Goal: Task Accomplishment & Management: Use online tool/utility

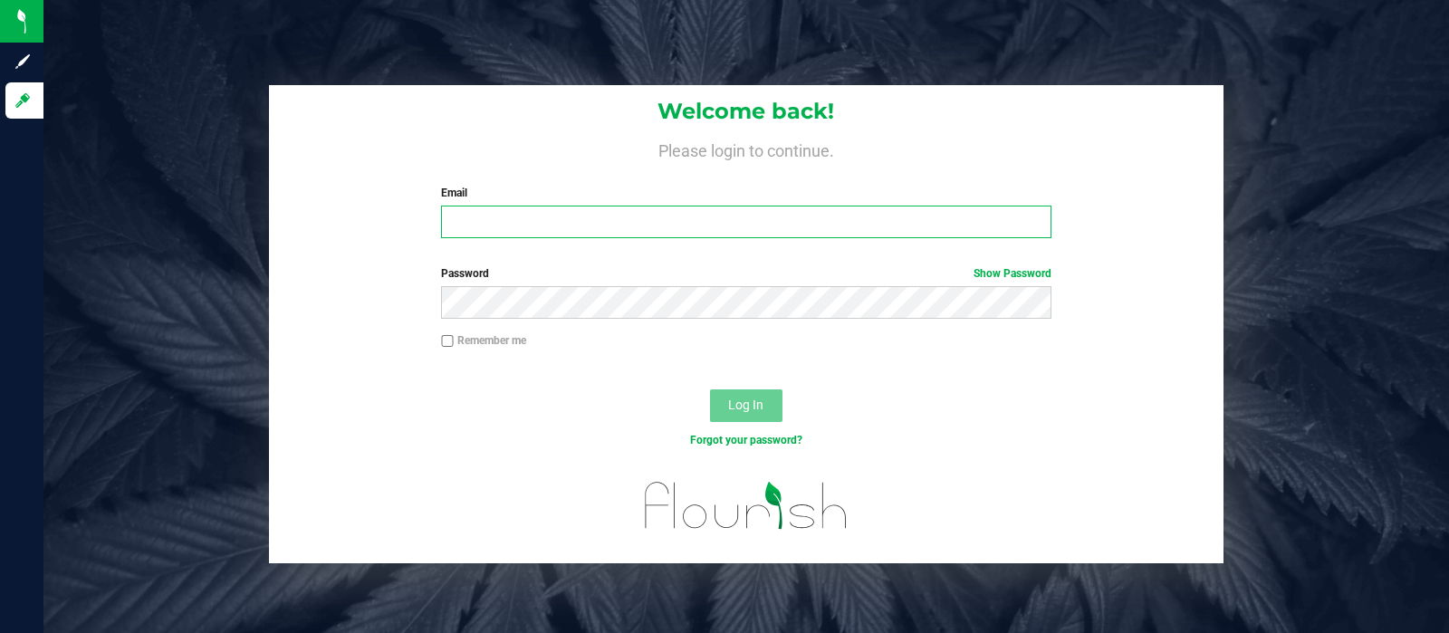
click at [643, 224] on input "Email" at bounding box center [746, 222] width 610 height 33
type input "[EMAIL_ADDRESS][DOMAIN_NAME]"
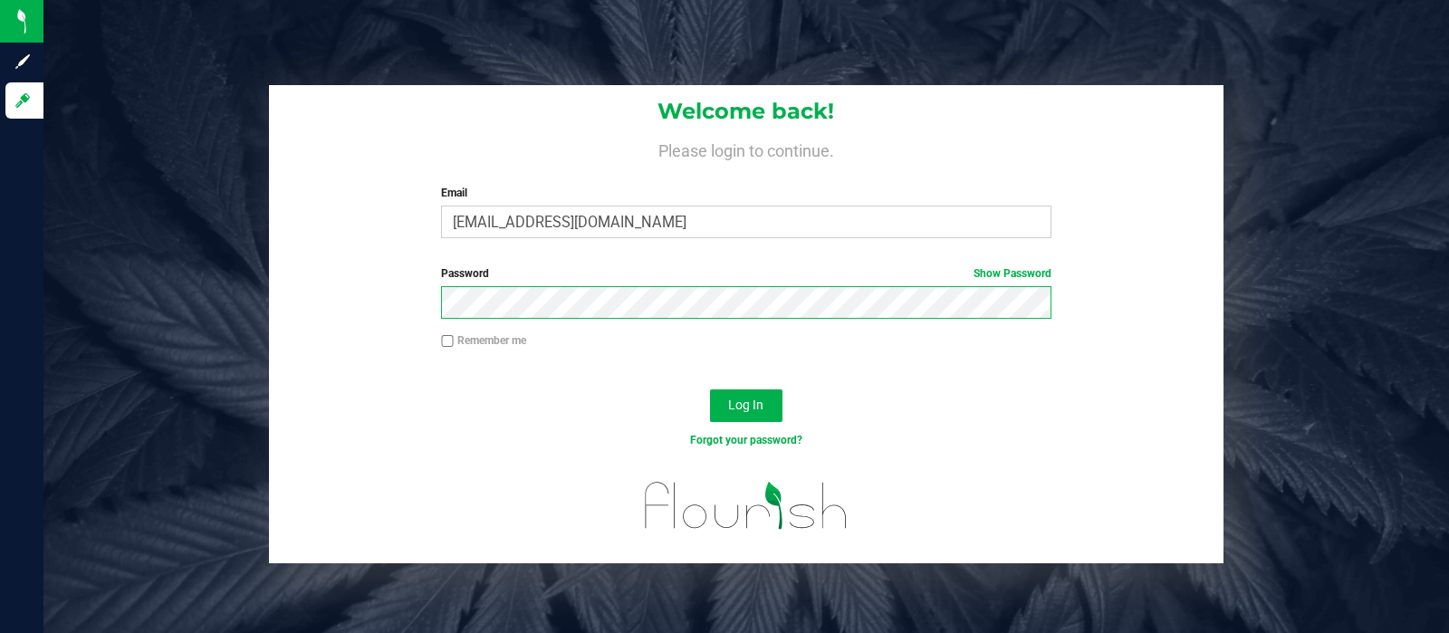
click at [710, 389] on button "Log In" at bounding box center [746, 405] width 72 height 33
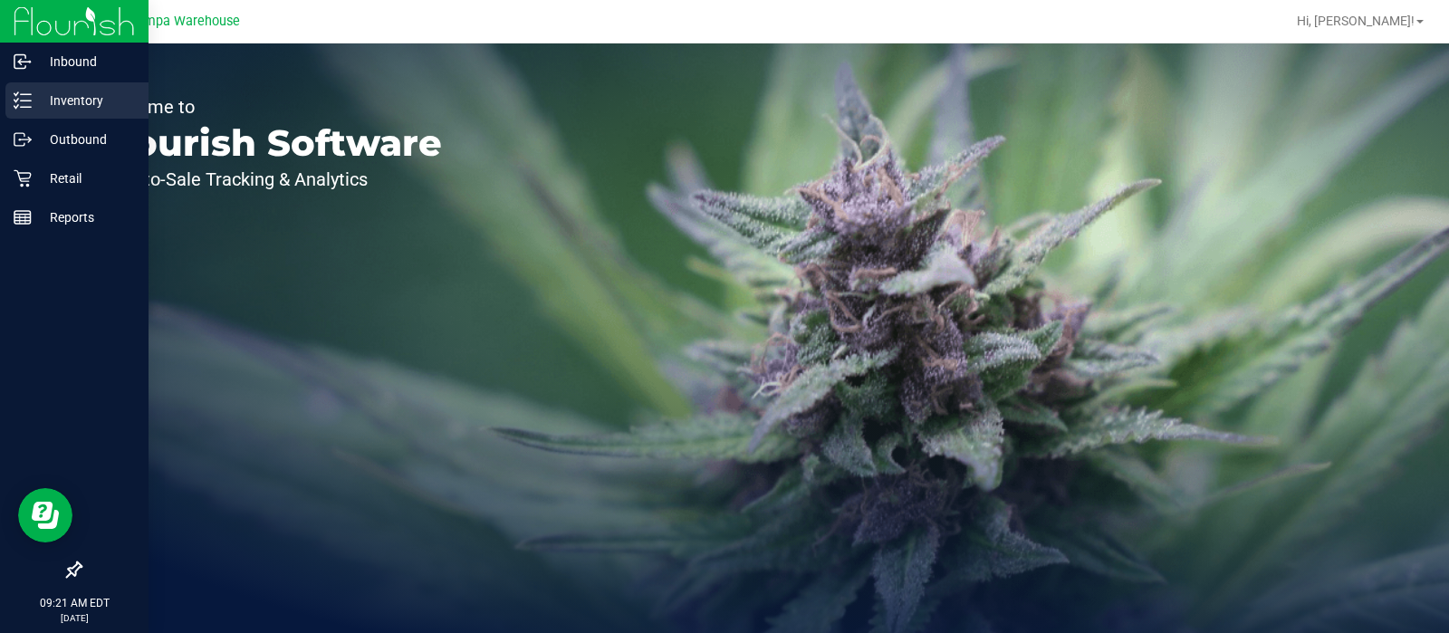
click at [17, 101] on icon at bounding box center [23, 100] width 18 height 18
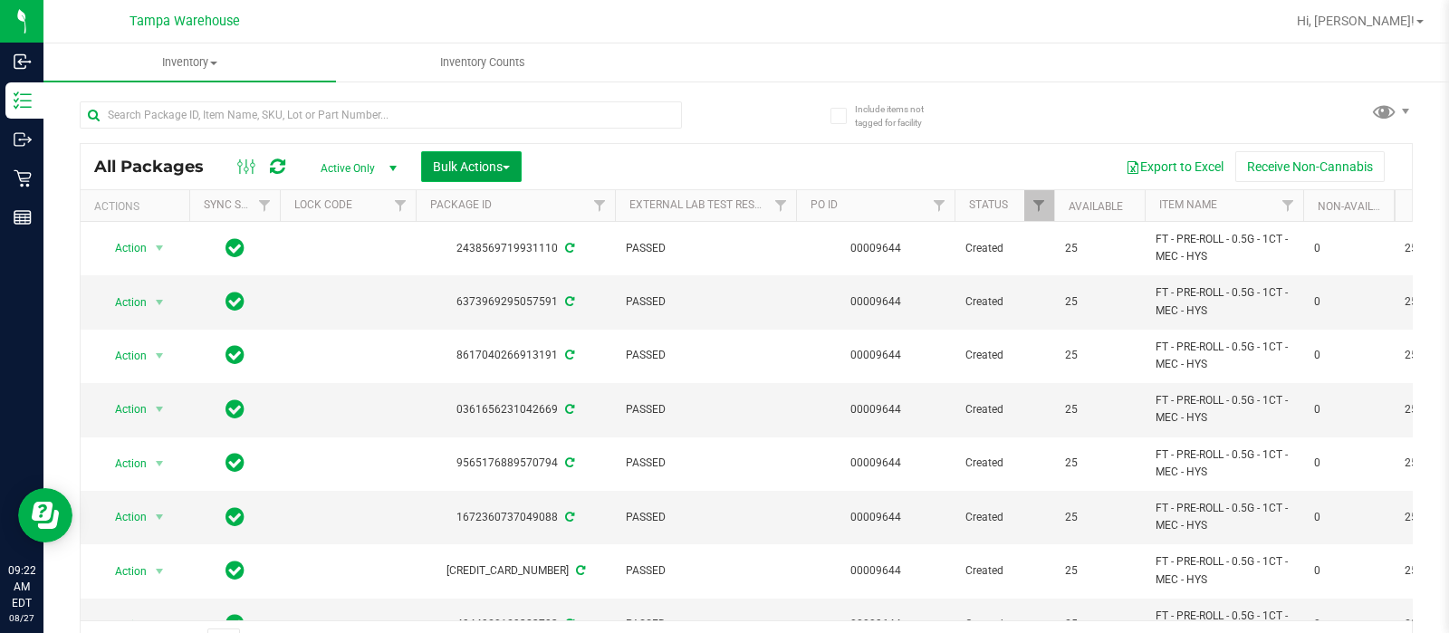
click at [485, 159] on span "Bulk Actions" at bounding box center [471, 166] width 77 height 14
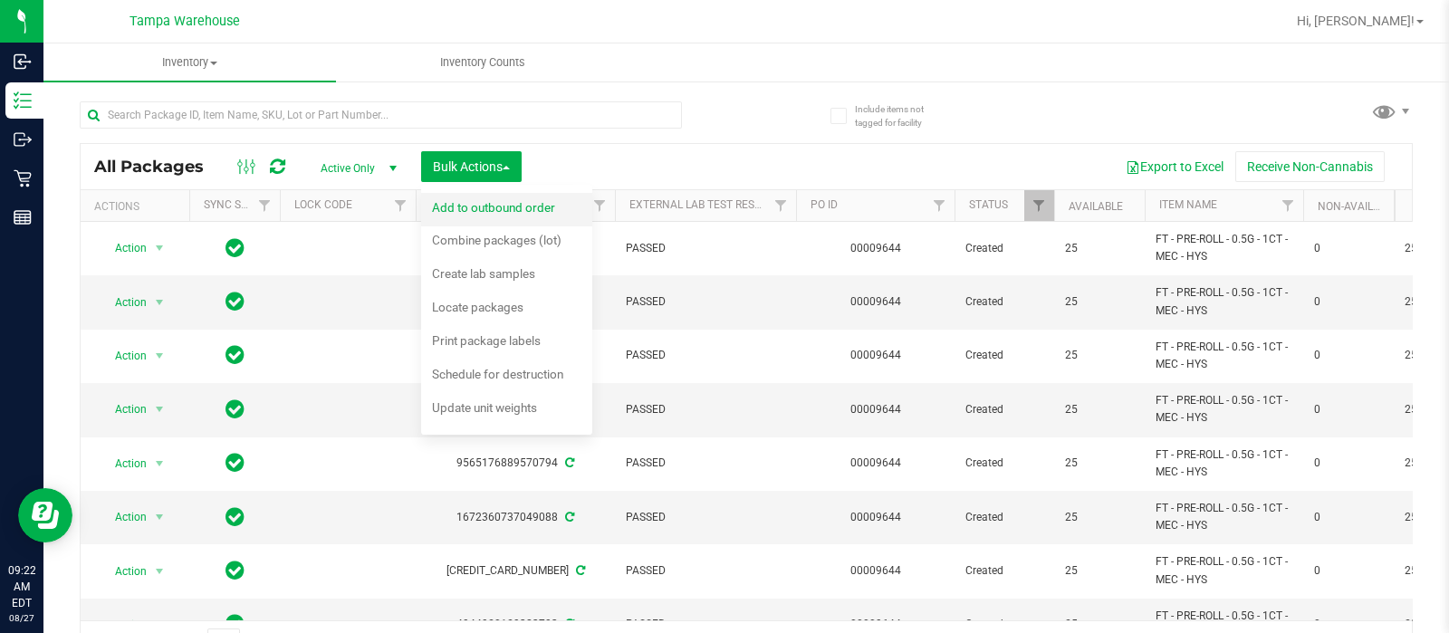
click at [483, 206] on span "Add to outbound order" at bounding box center [493, 207] width 123 height 14
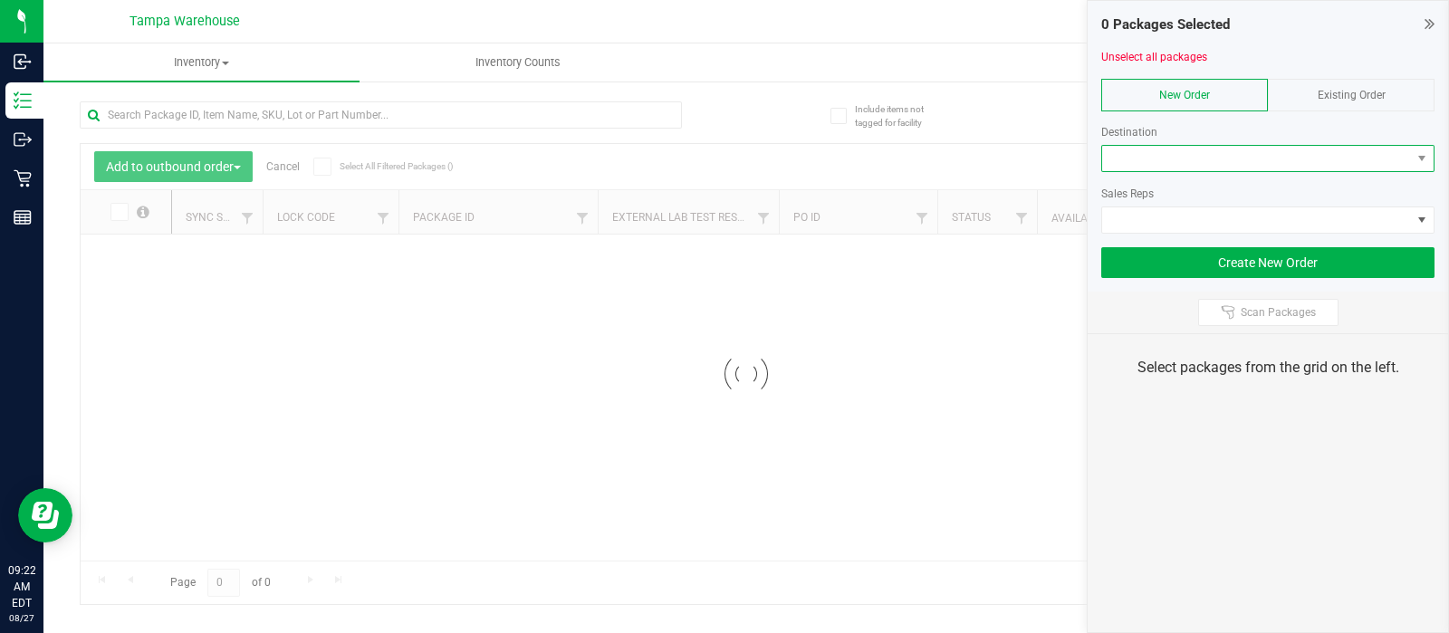
click at [1129, 159] on span at bounding box center [1256, 158] width 309 height 25
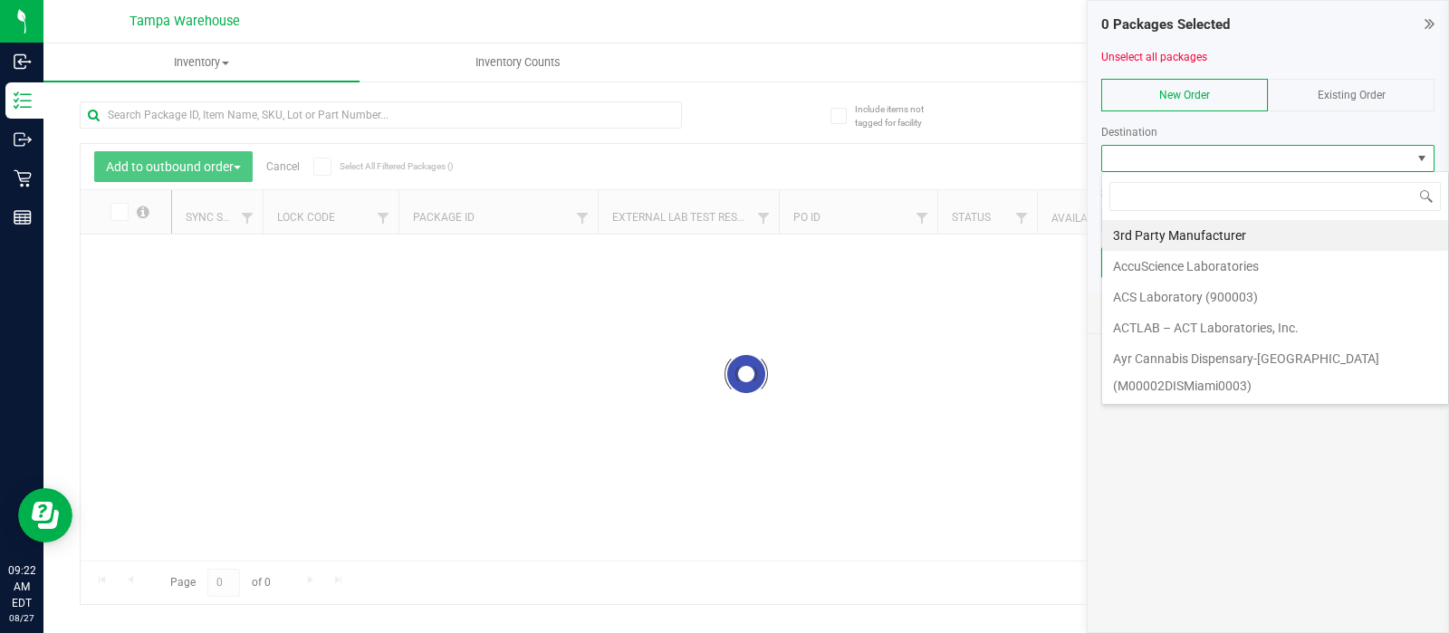
scroll to position [26, 333]
type input "cl"
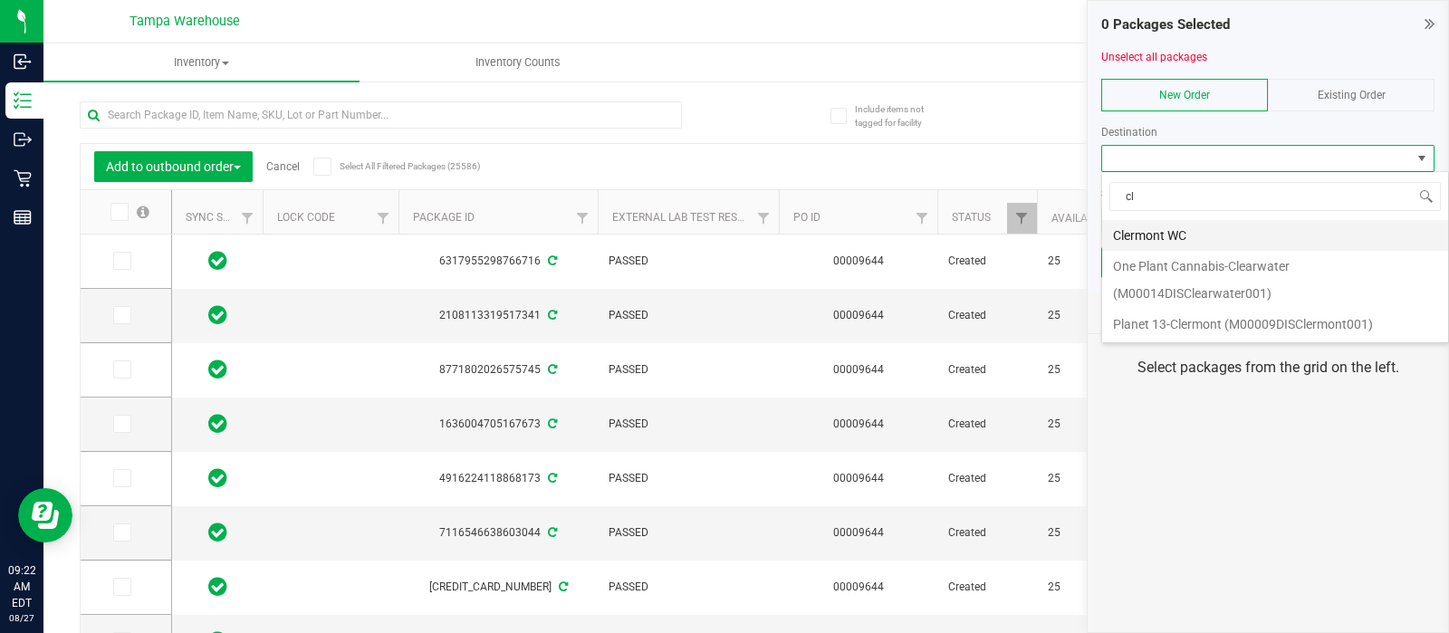
click at [1128, 226] on li "Clermont WC" at bounding box center [1275, 235] width 346 height 31
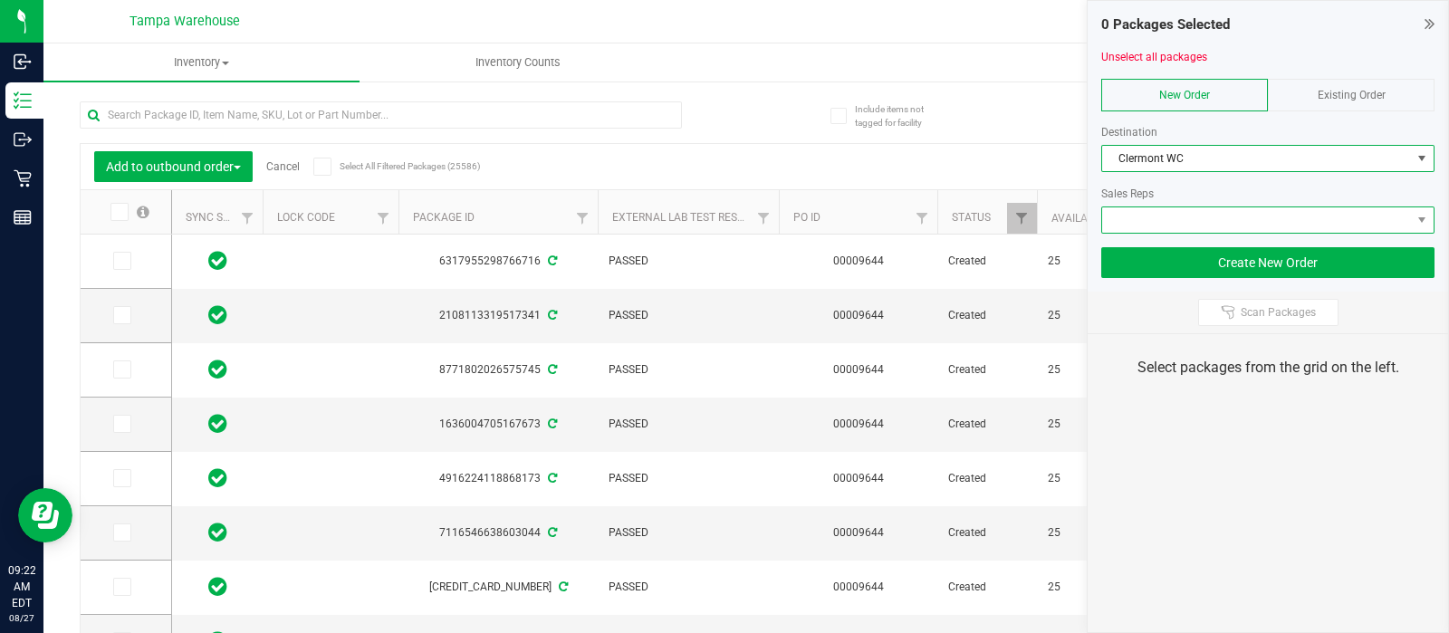
click at [1132, 224] on span at bounding box center [1256, 219] width 309 height 25
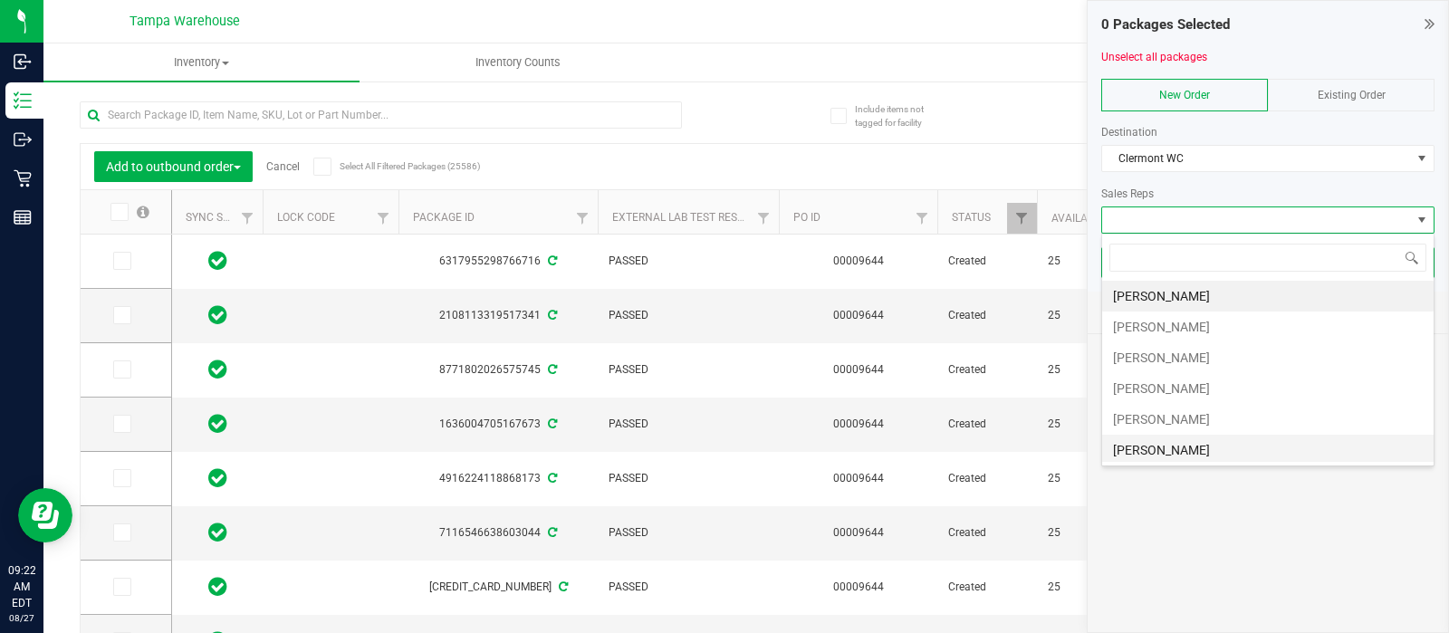
click at [1171, 446] on li "[PERSON_NAME]" at bounding box center [1268, 450] width 332 height 31
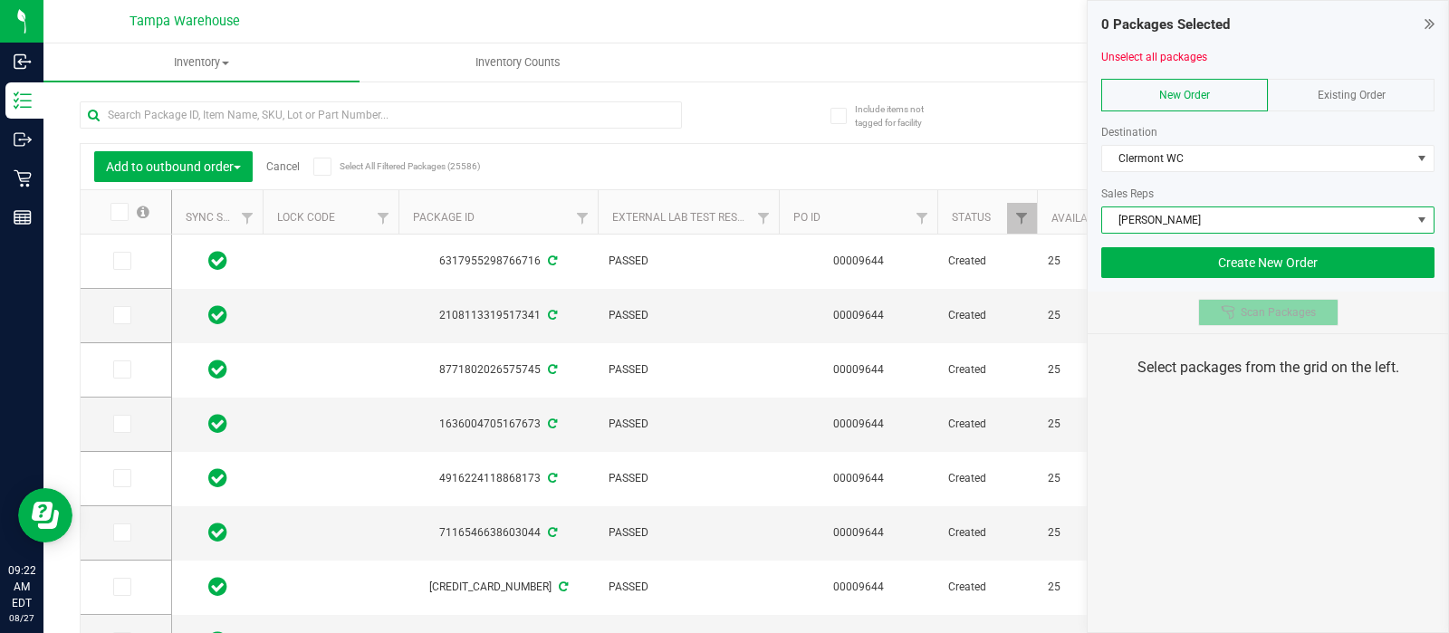
click at [1245, 314] on span "Scan Packages" at bounding box center [1278, 312] width 75 height 14
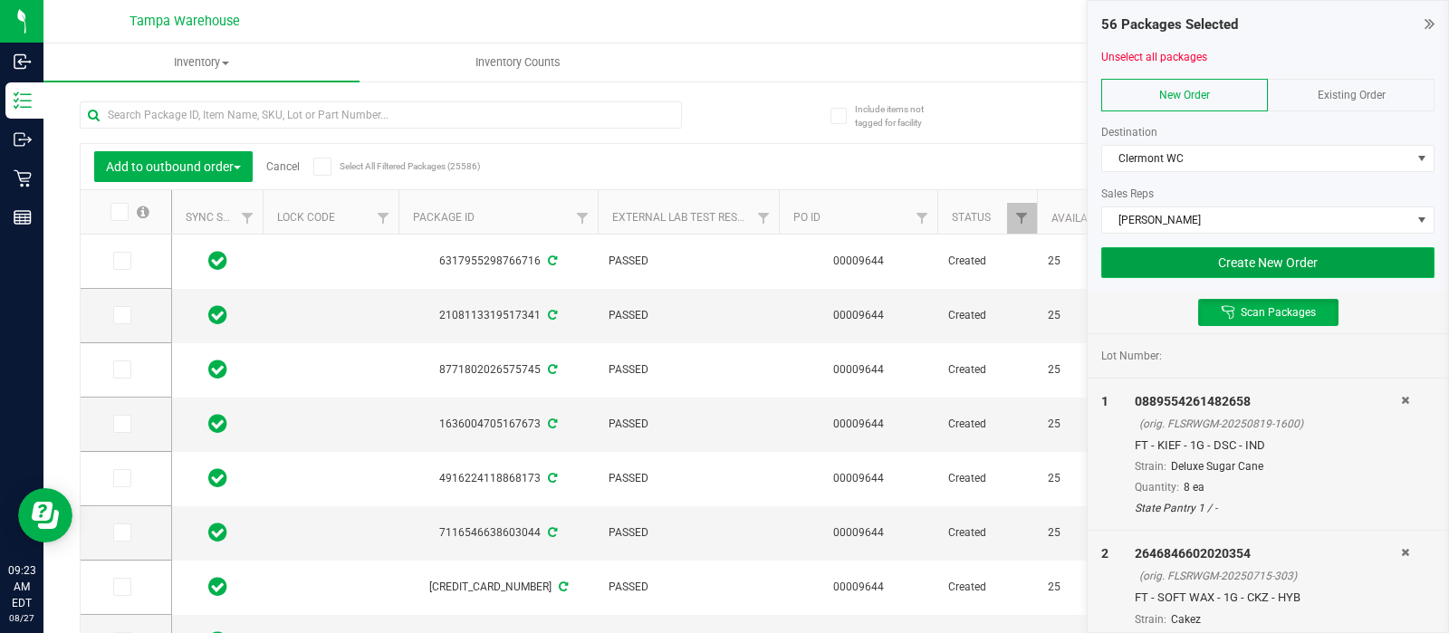
click at [1169, 256] on button "Create New Order" at bounding box center [1267, 262] width 333 height 31
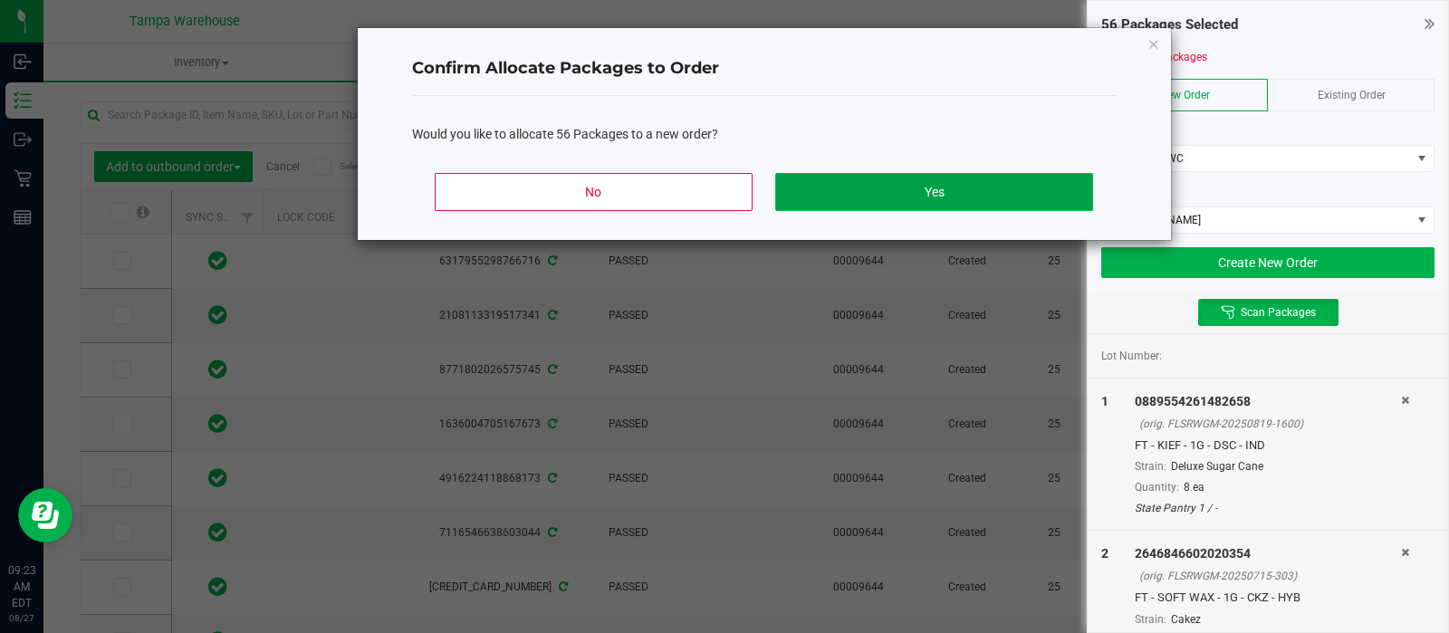
click at [889, 187] on button "Yes" at bounding box center [933, 192] width 317 height 38
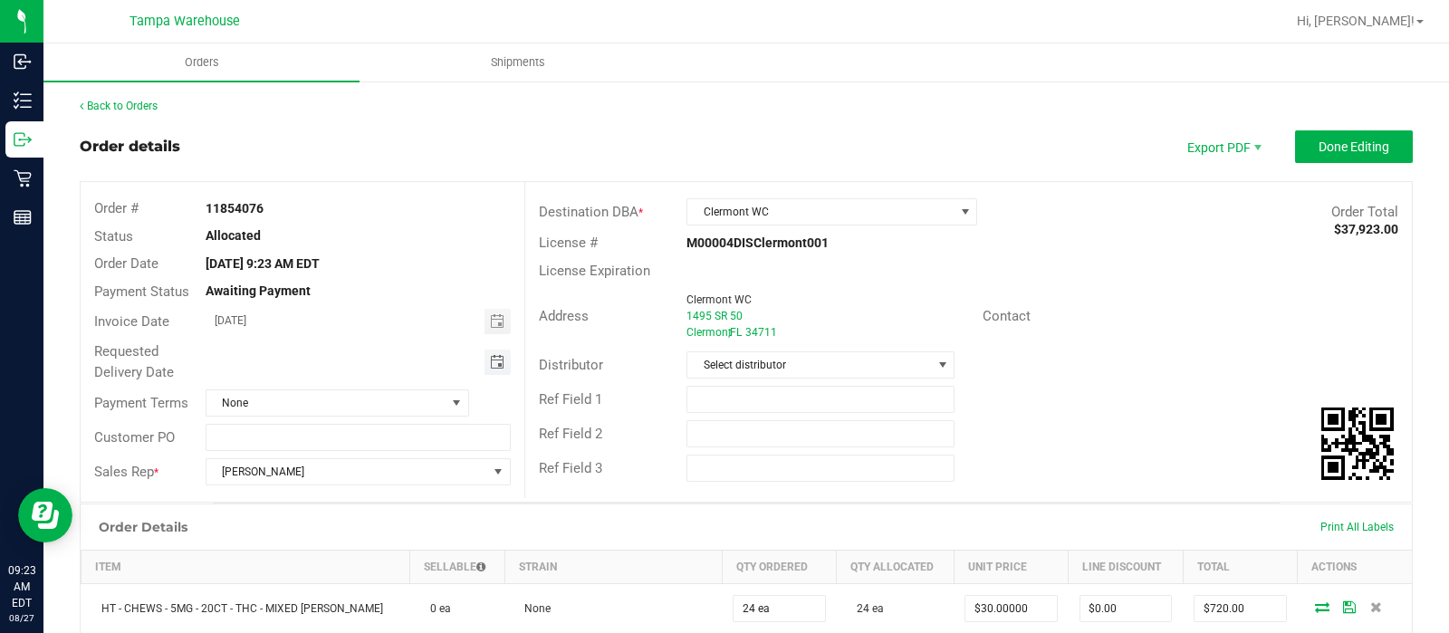
click at [497, 361] on span "Toggle calendar" at bounding box center [497, 362] width 14 height 14
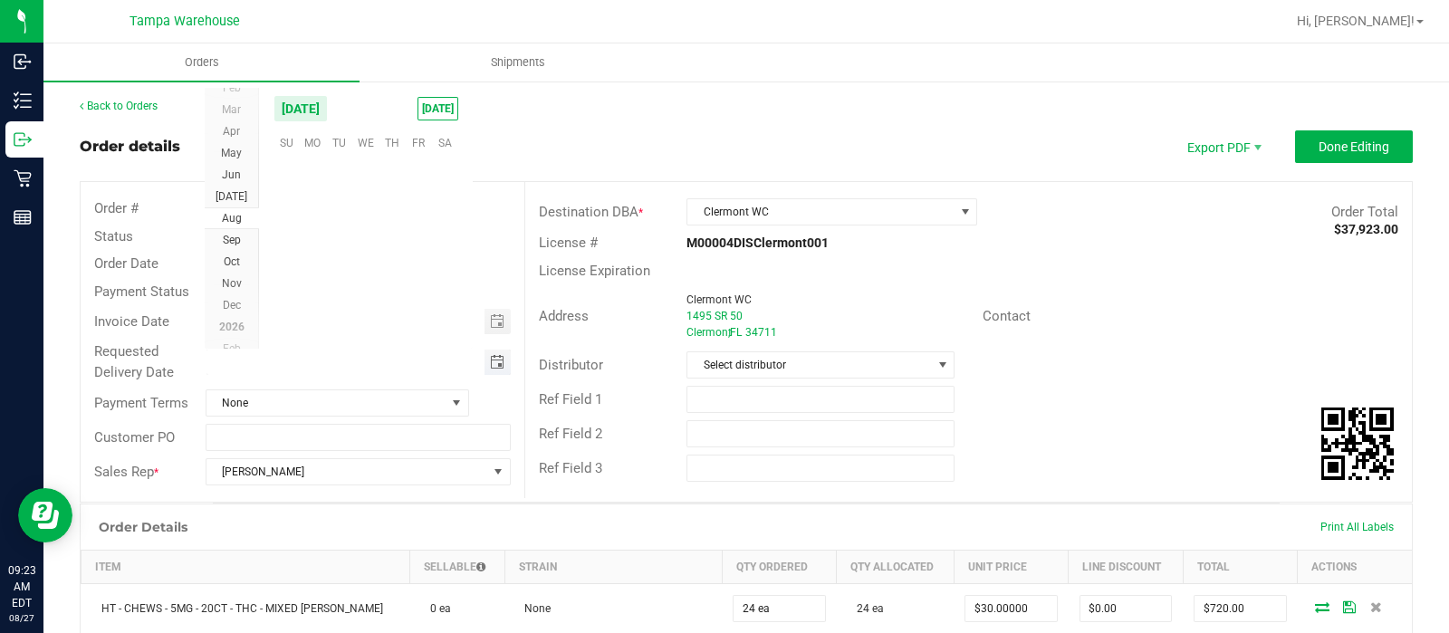
scroll to position [293559, 0]
click at [389, 278] on span "28" at bounding box center [392, 283] width 26 height 28
type input "[DATE]"
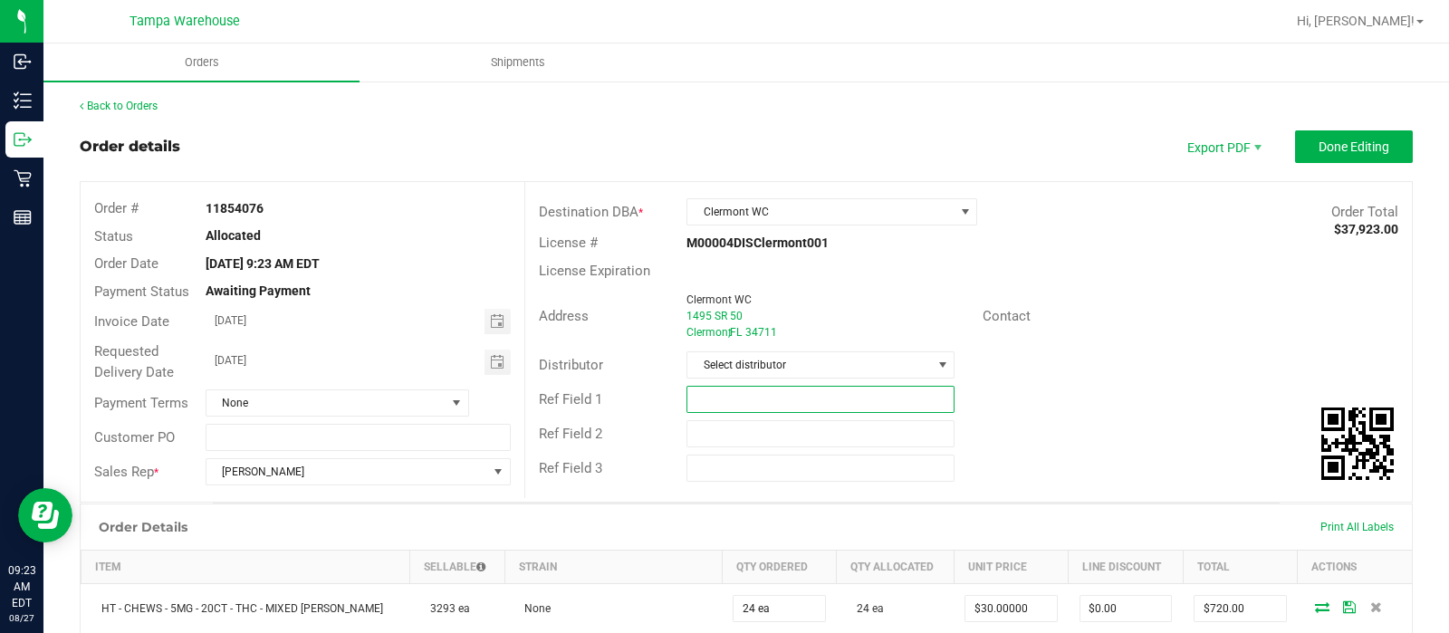
click at [714, 390] on input "text" at bounding box center [821, 399] width 268 height 27
type input "CLR WC"
click at [716, 438] on input "text" at bounding box center [821, 433] width 268 height 27
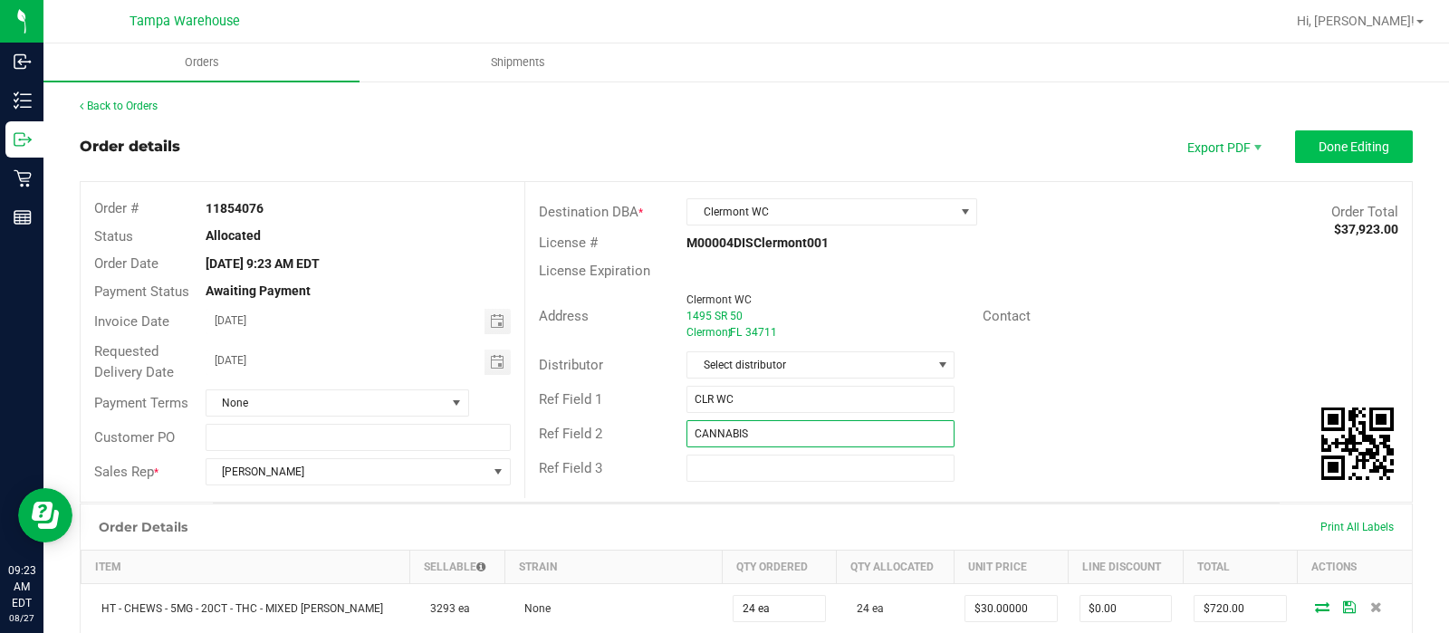
type input "CANNABIS"
click at [1342, 157] on button "Done Editing" at bounding box center [1354, 146] width 118 height 33
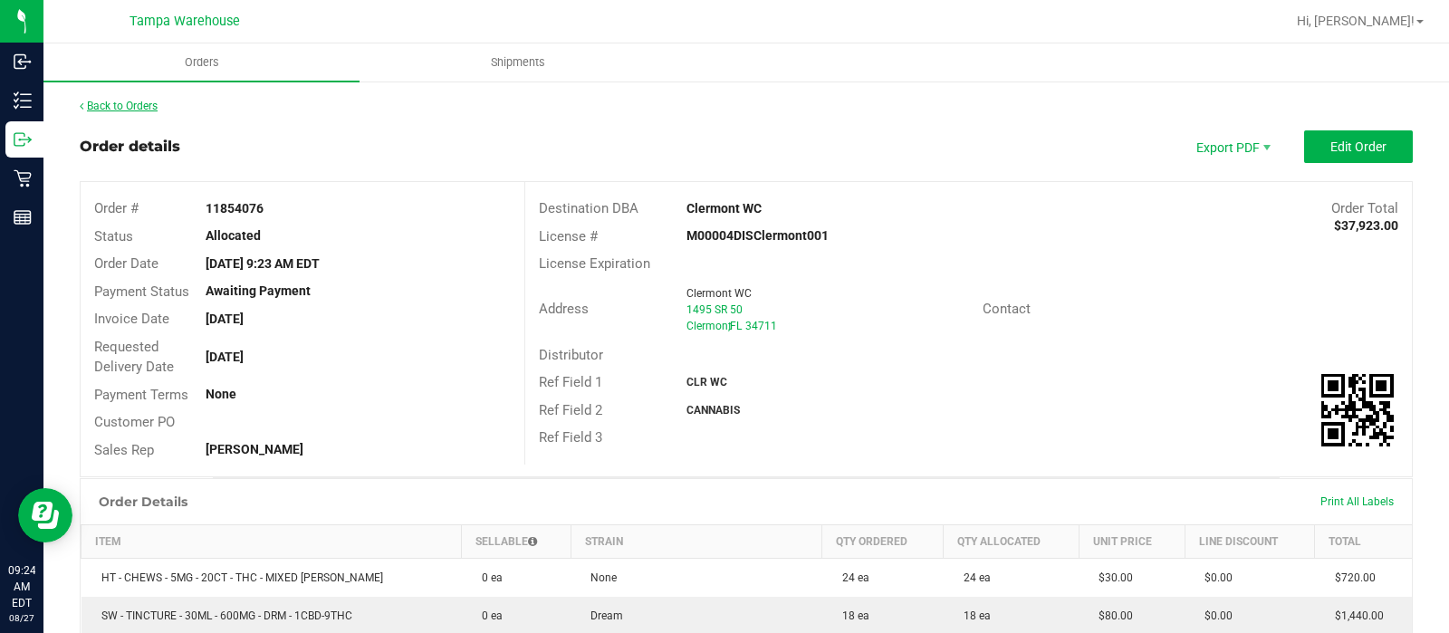
click at [102, 106] on link "Back to Orders" at bounding box center [119, 106] width 78 height 13
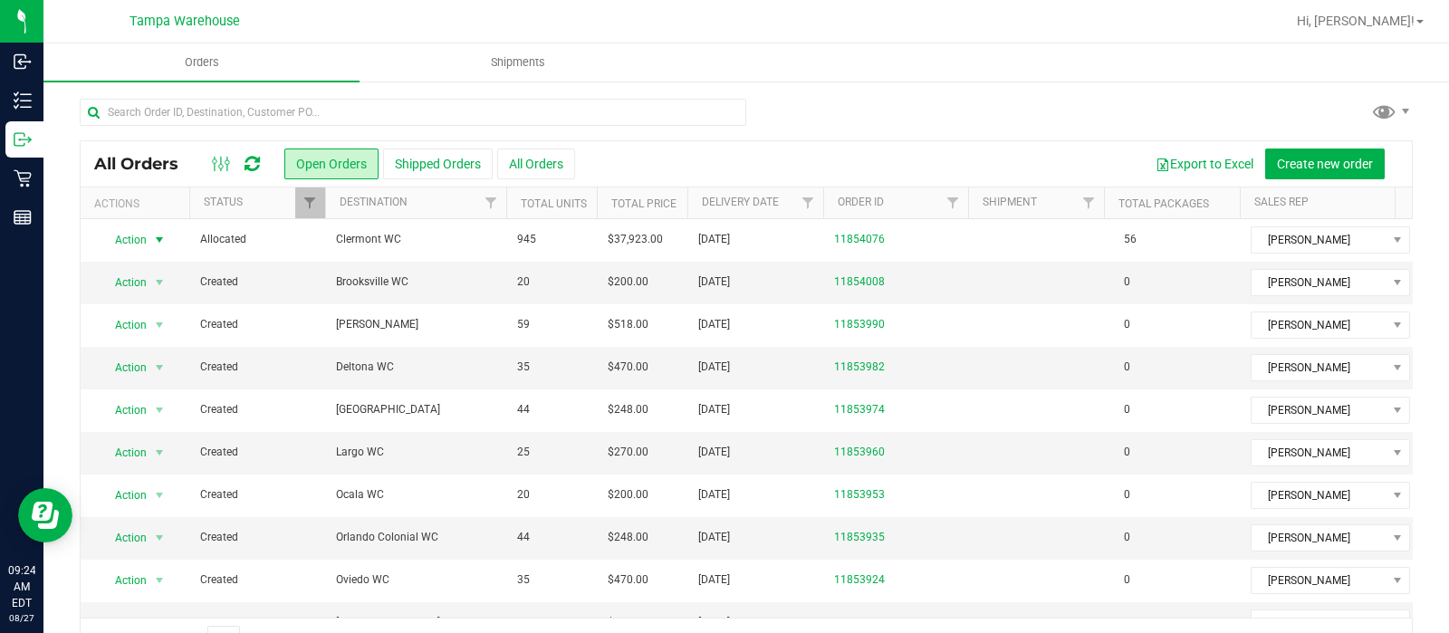
click at [122, 237] on span "Action" at bounding box center [123, 239] width 49 height 25
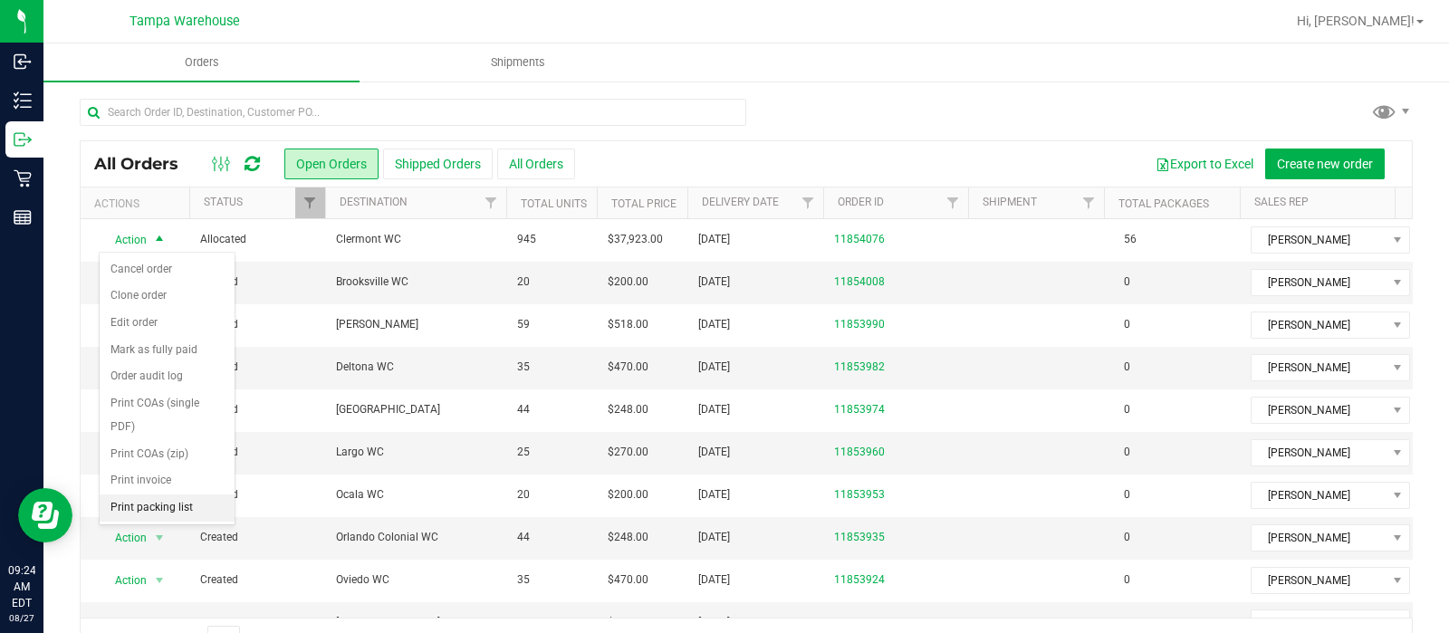
click at [153, 499] on li "Print packing list" at bounding box center [167, 508] width 135 height 27
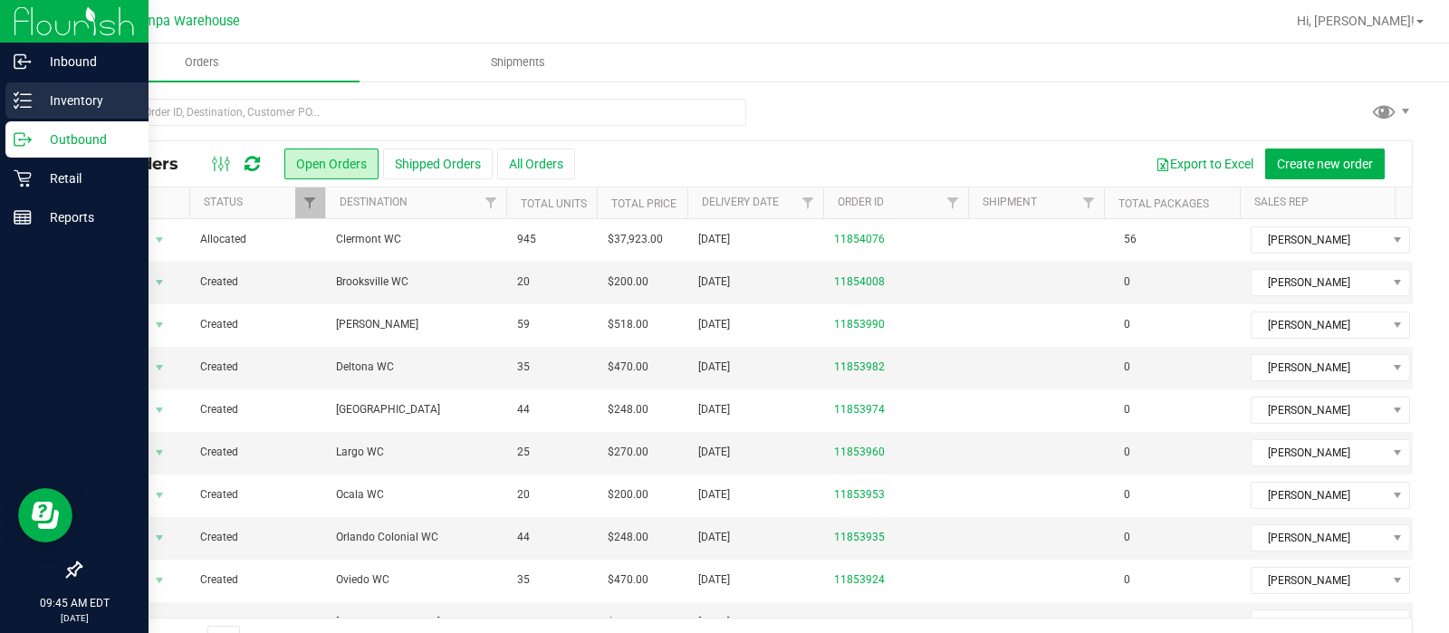
click at [32, 92] on p "Inventory" at bounding box center [86, 101] width 109 height 22
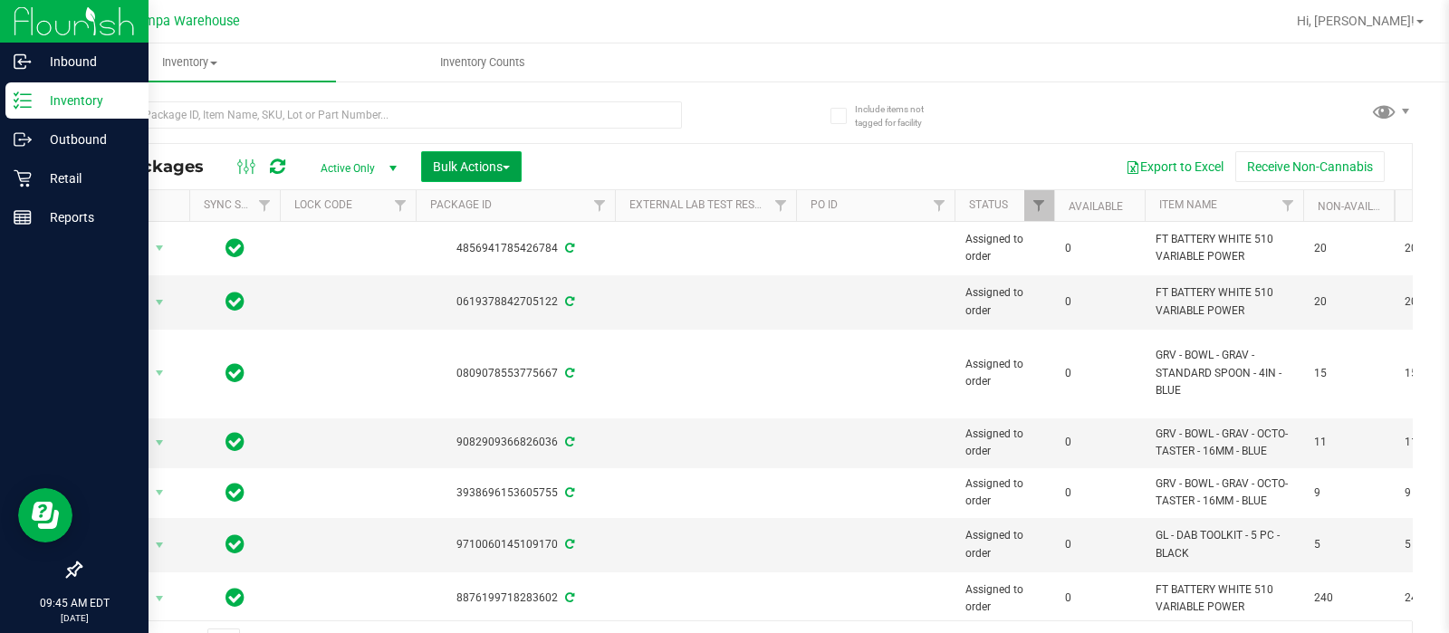
click at [521, 161] on button "Bulk Actions" at bounding box center [471, 166] width 101 height 31
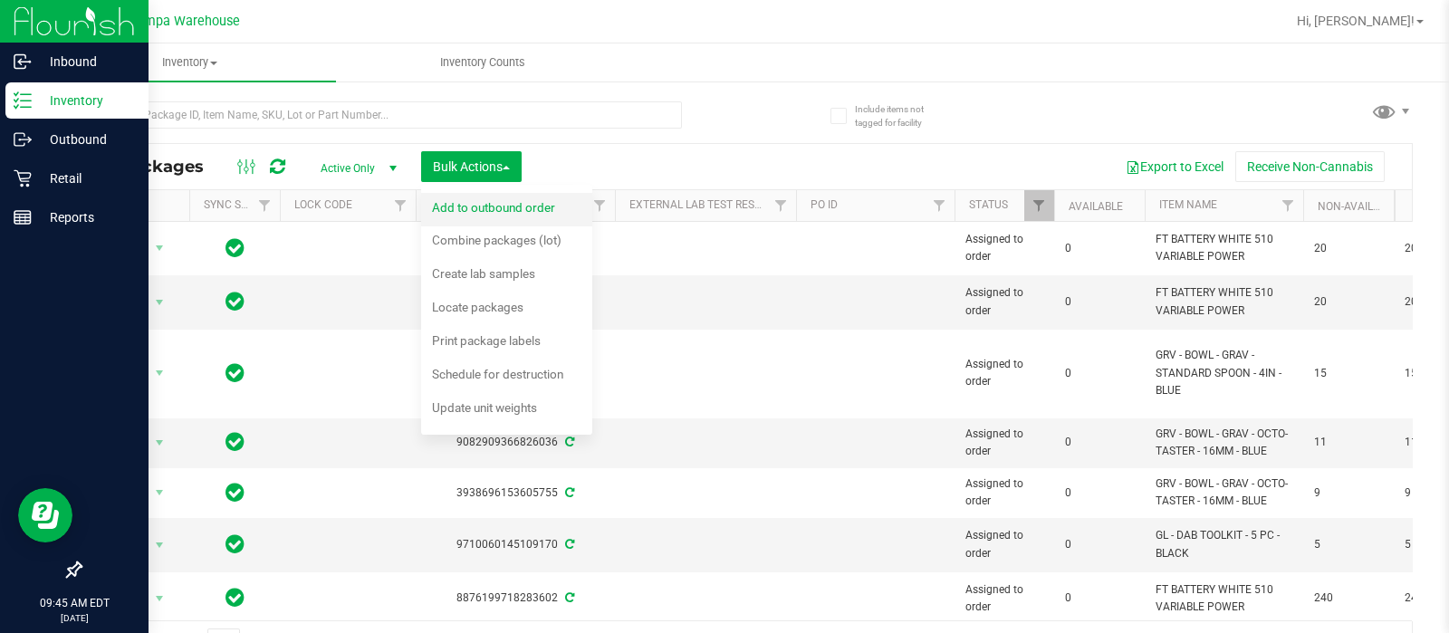
click at [510, 206] on span "Add to outbound order" at bounding box center [493, 207] width 123 height 14
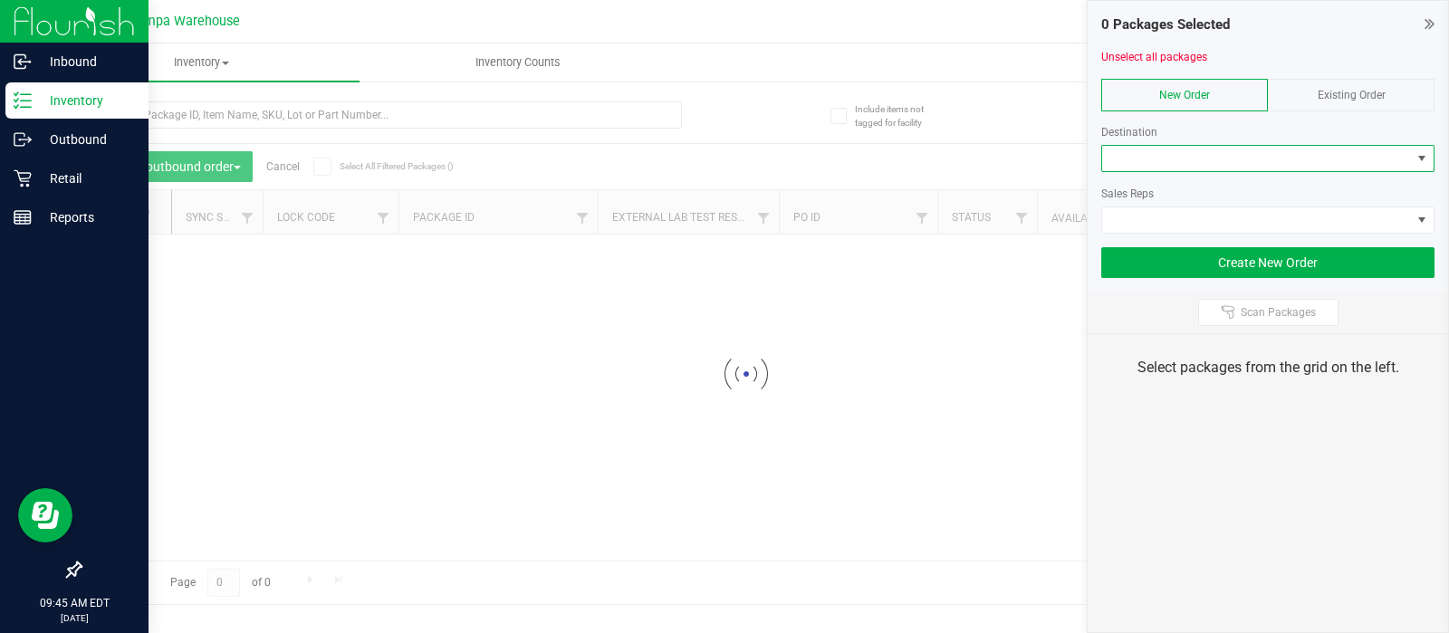
click at [1152, 156] on span at bounding box center [1256, 158] width 309 height 25
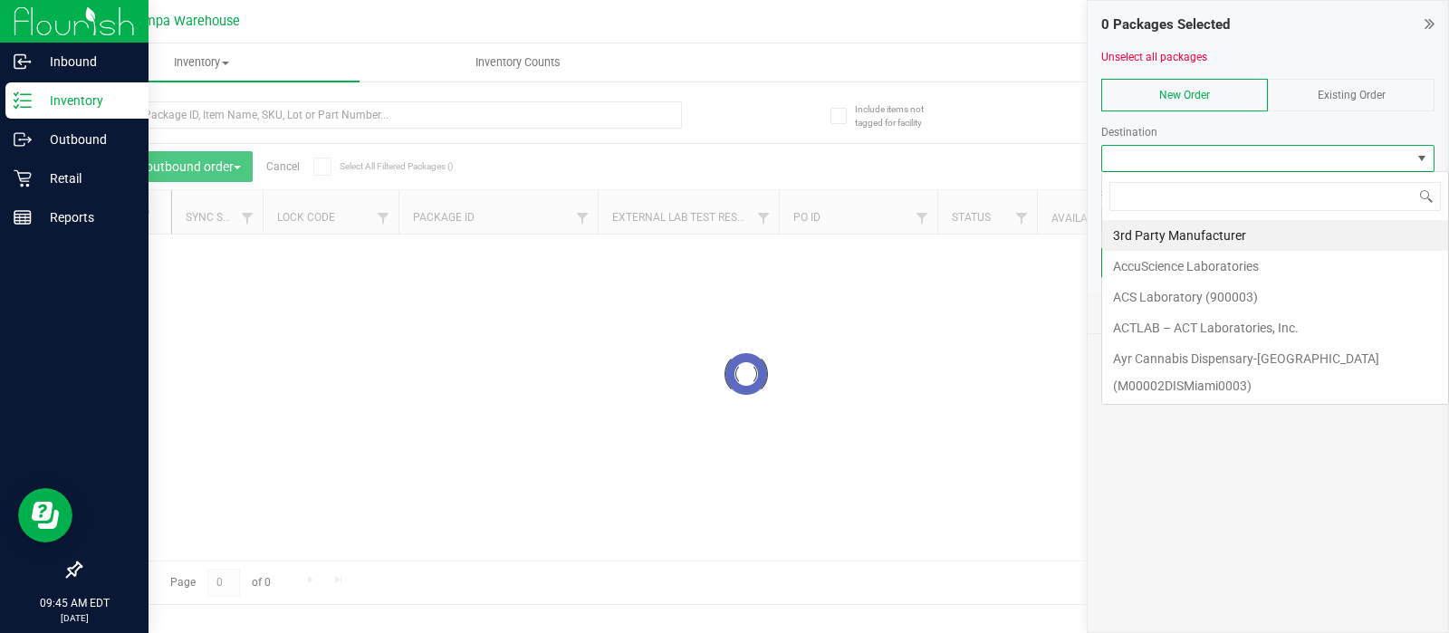
scroll to position [26, 333]
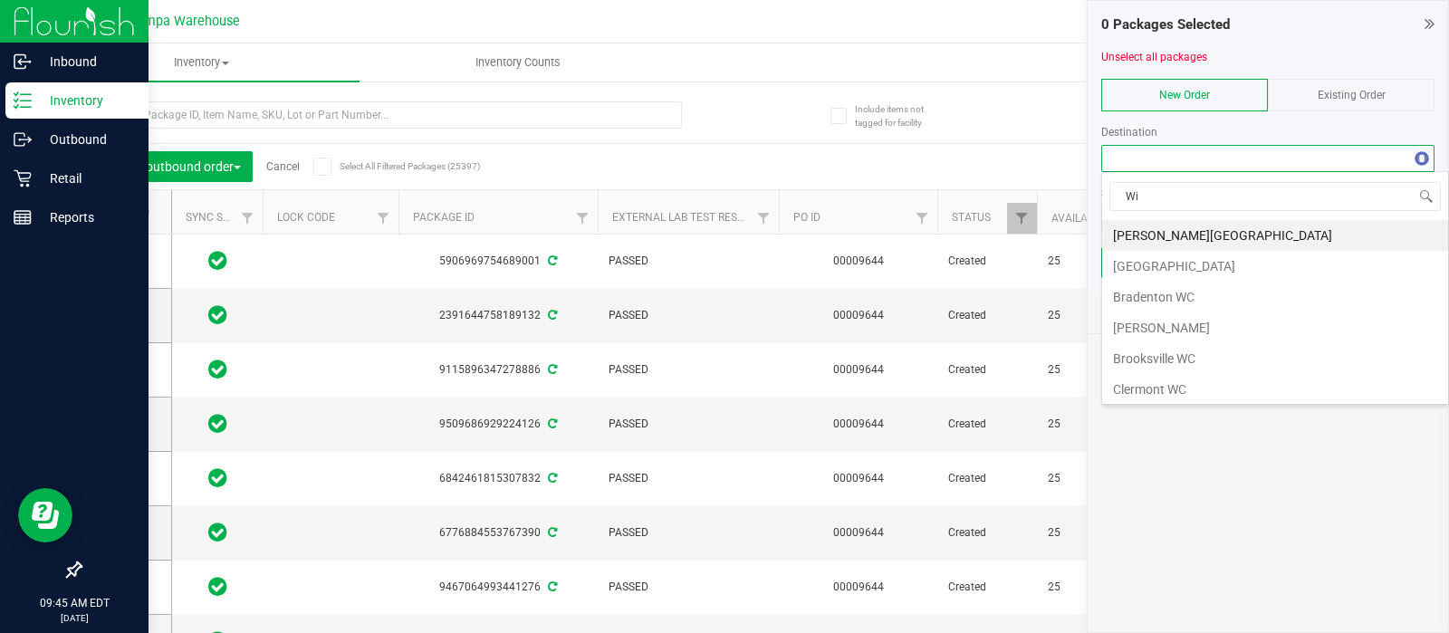
type input "Win"
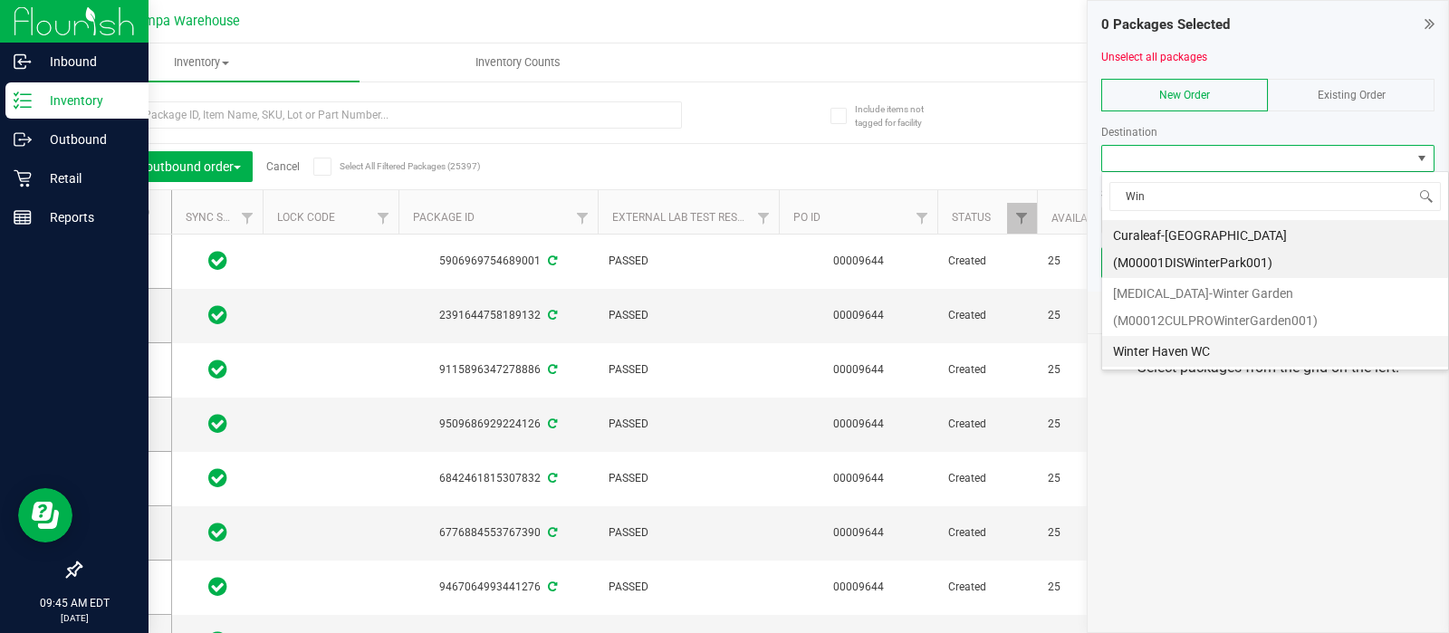
click at [1159, 336] on li "Winter Haven WC" at bounding box center [1275, 351] width 346 height 31
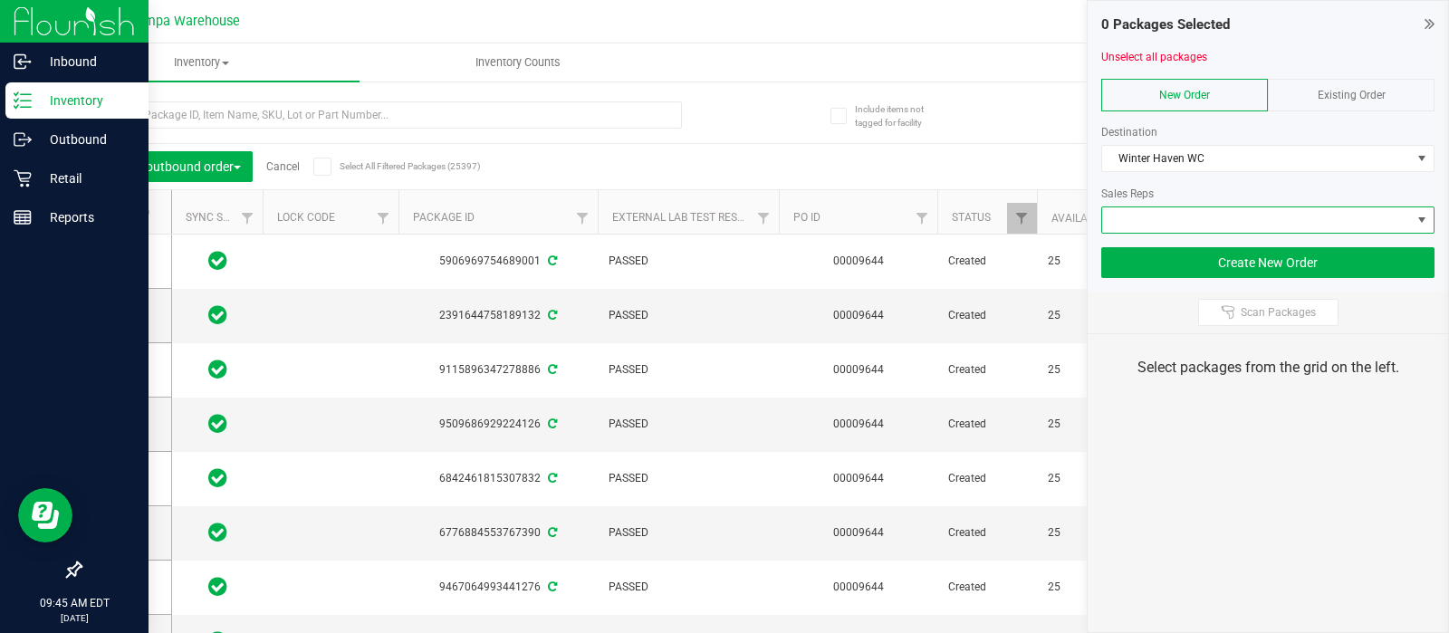
click at [1166, 220] on span at bounding box center [1256, 219] width 309 height 25
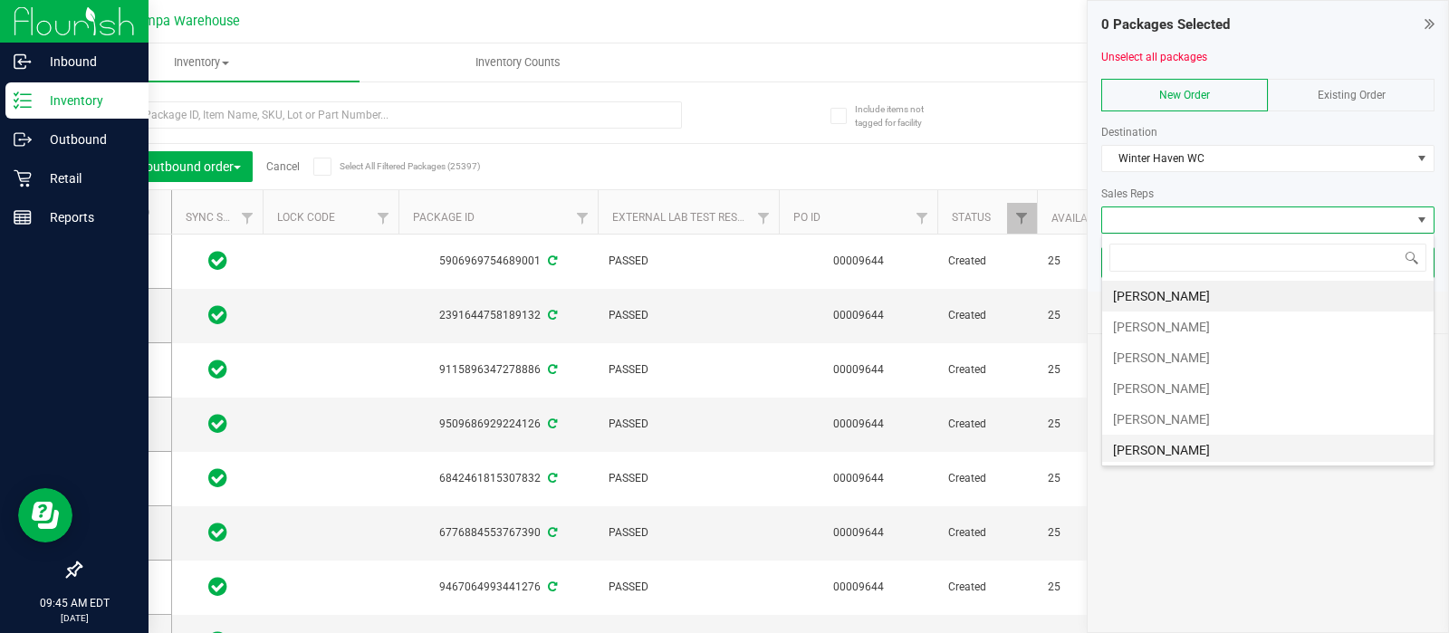
click at [1189, 442] on li "[PERSON_NAME]" at bounding box center [1268, 450] width 332 height 31
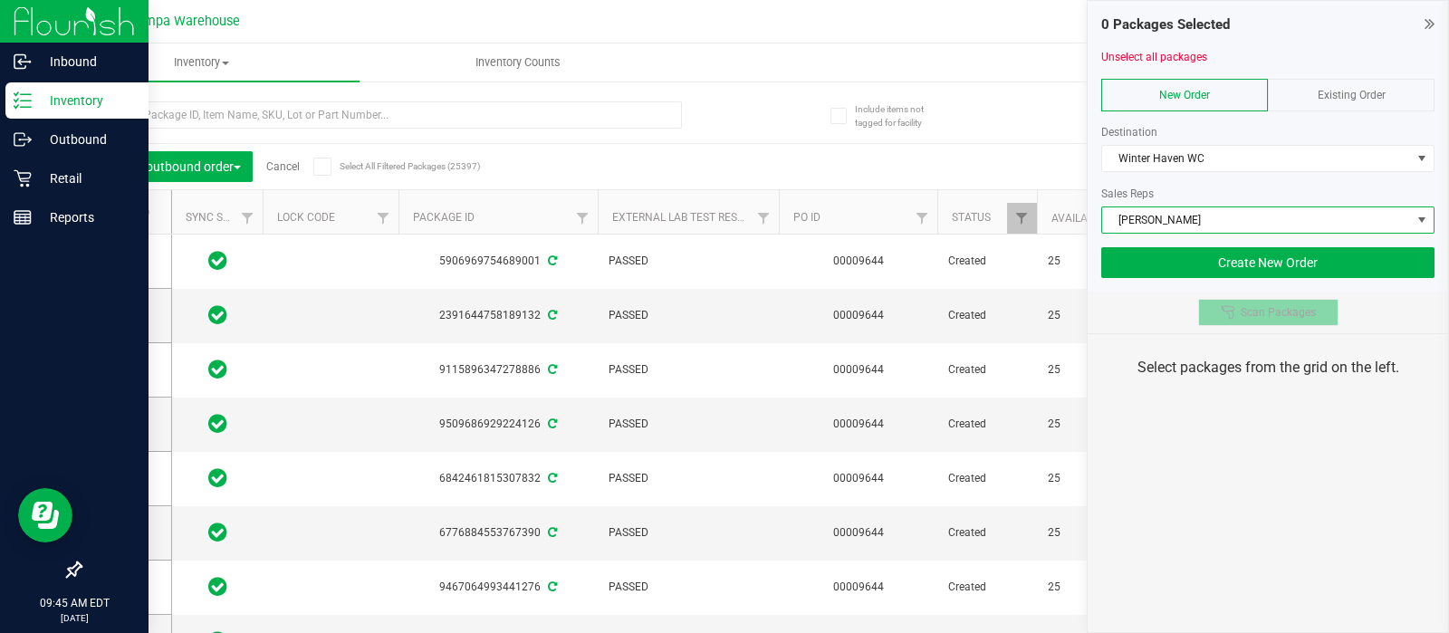
click at [1228, 313] on icon at bounding box center [1228, 312] width 14 height 14
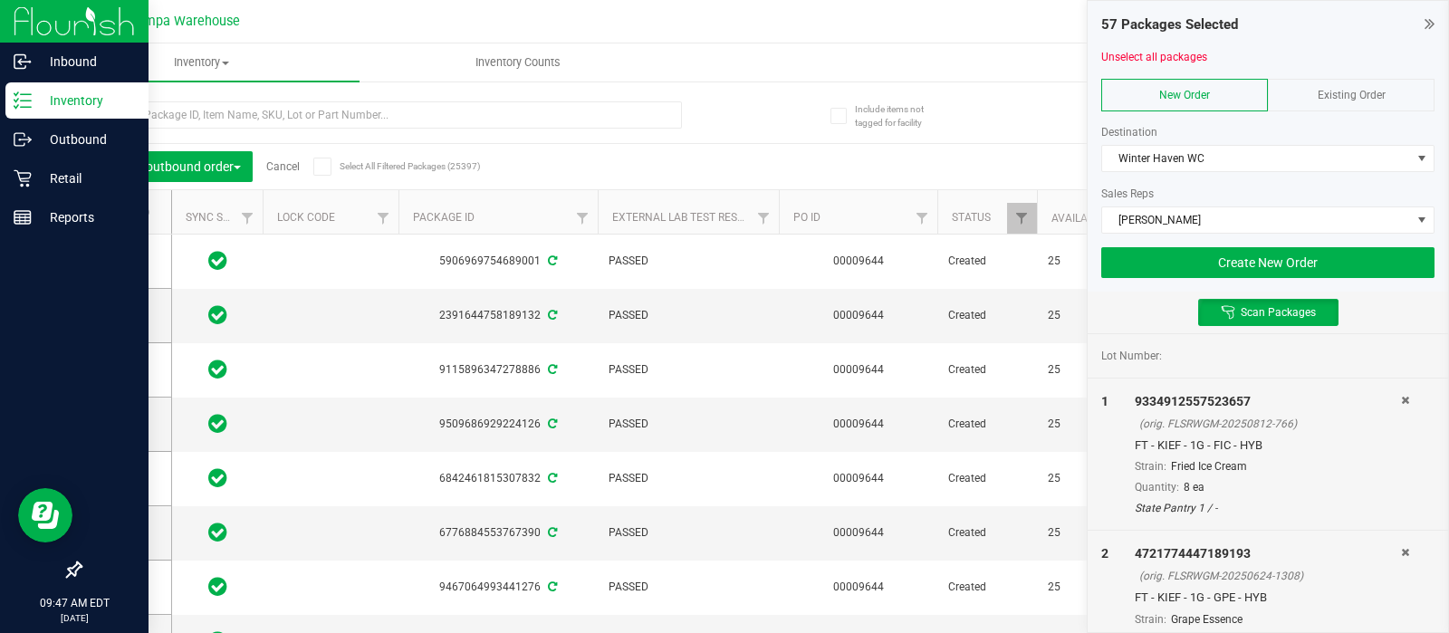
click at [1175, 242] on div at bounding box center [1267, 241] width 333 height 14
click at [1155, 255] on button "Create New Order" at bounding box center [1267, 262] width 333 height 31
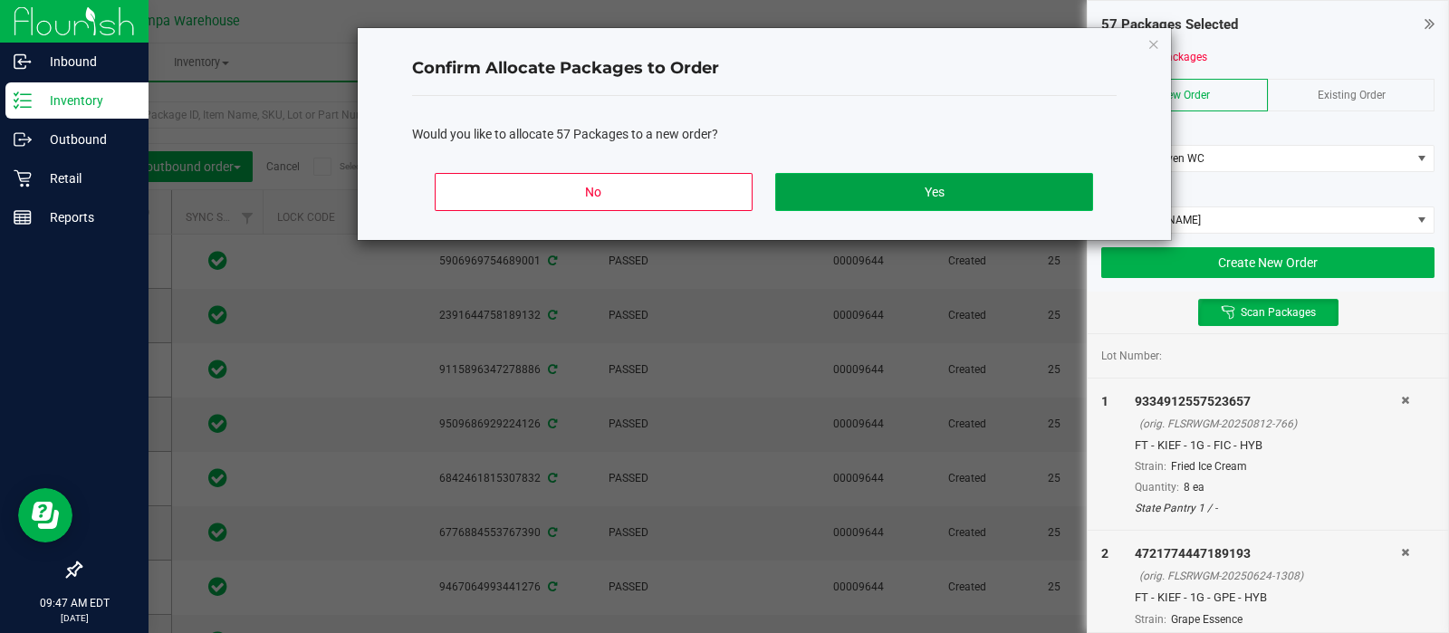
click at [951, 197] on button "Yes" at bounding box center [933, 192] width 317 height 38
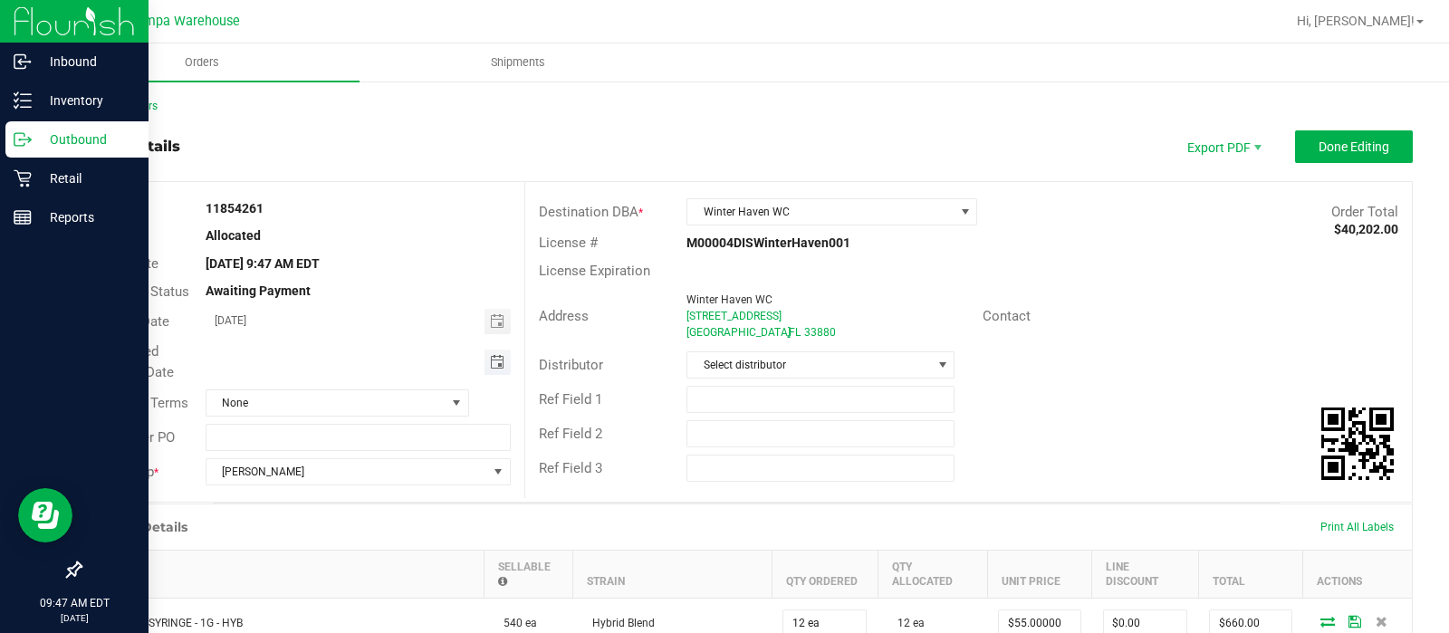
click at [490, 365] on span "Toggle calendar" at bounding box center [497, 362] width 14 height 14
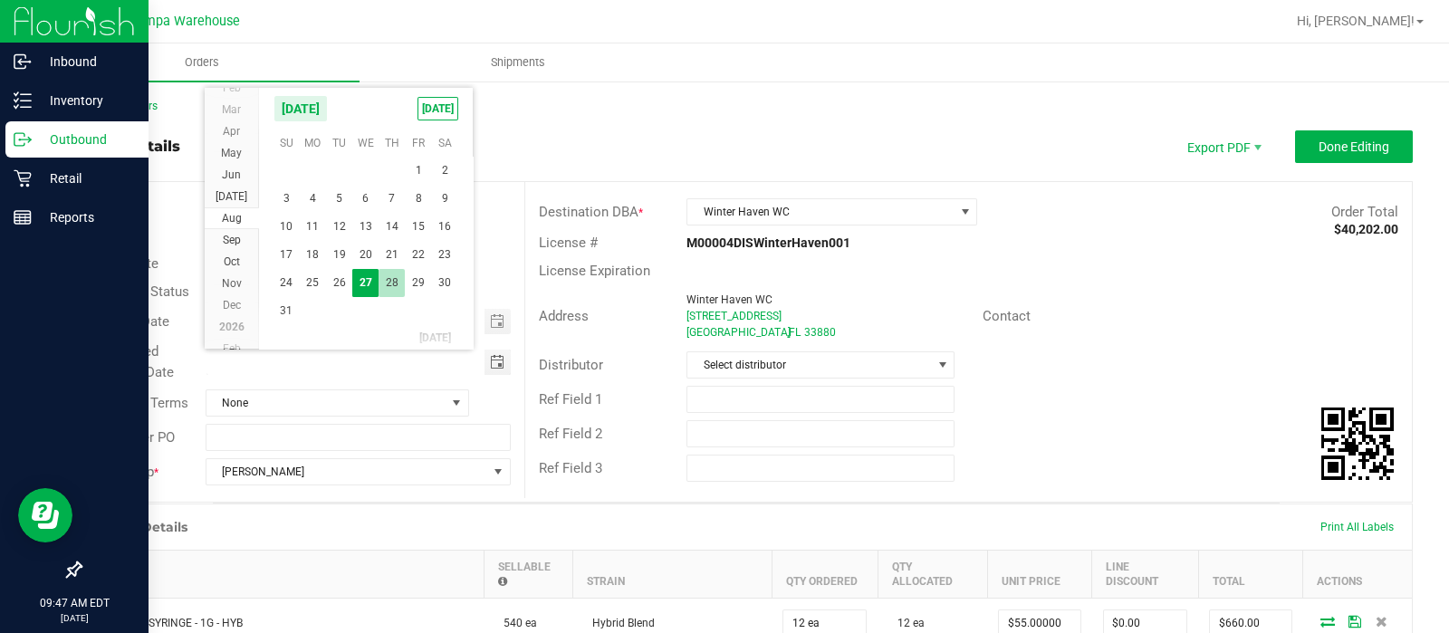
click at [391, 286] on span "28" at bounding box center [392, 283] width 26 height 28
type input "[DATE]"
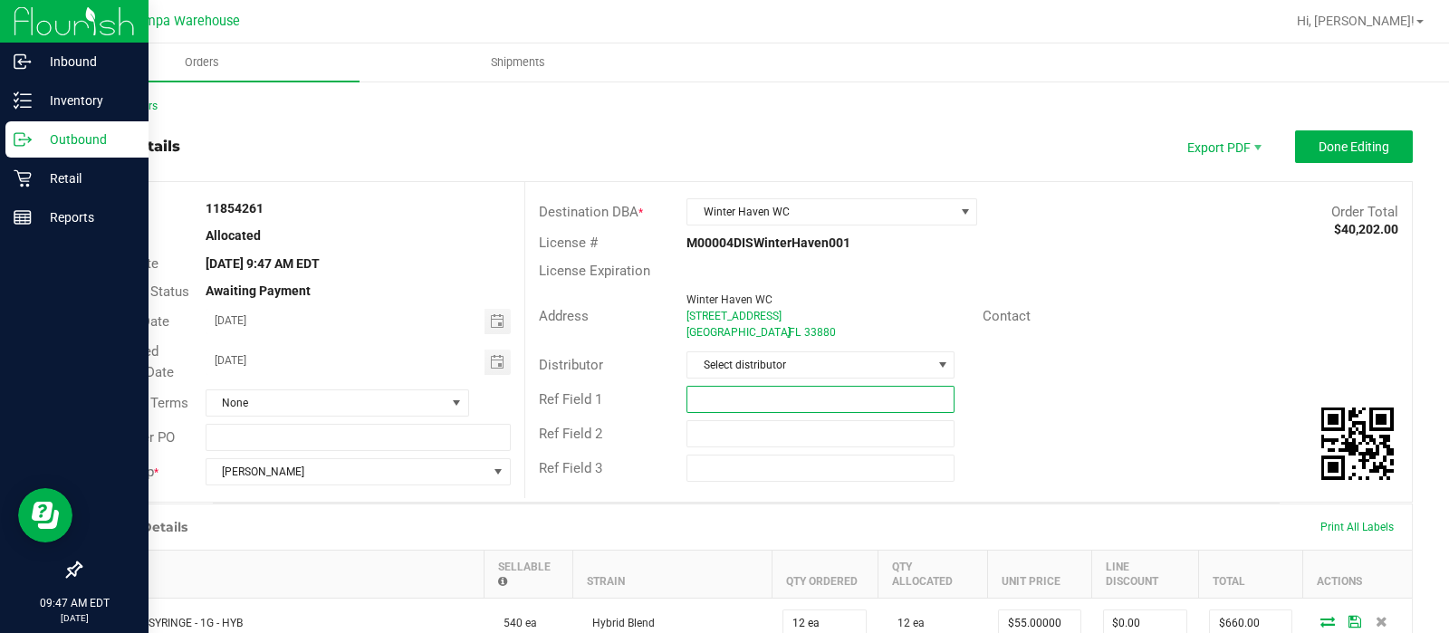
click at [734, 391] on input "text" at bounding box center [821, 399] width 268 height 27
type input "WIN WC"
click at [724, 423] on input "text" at bounding box center [821, 433] width 268 height 27
type input "CANNABIS"
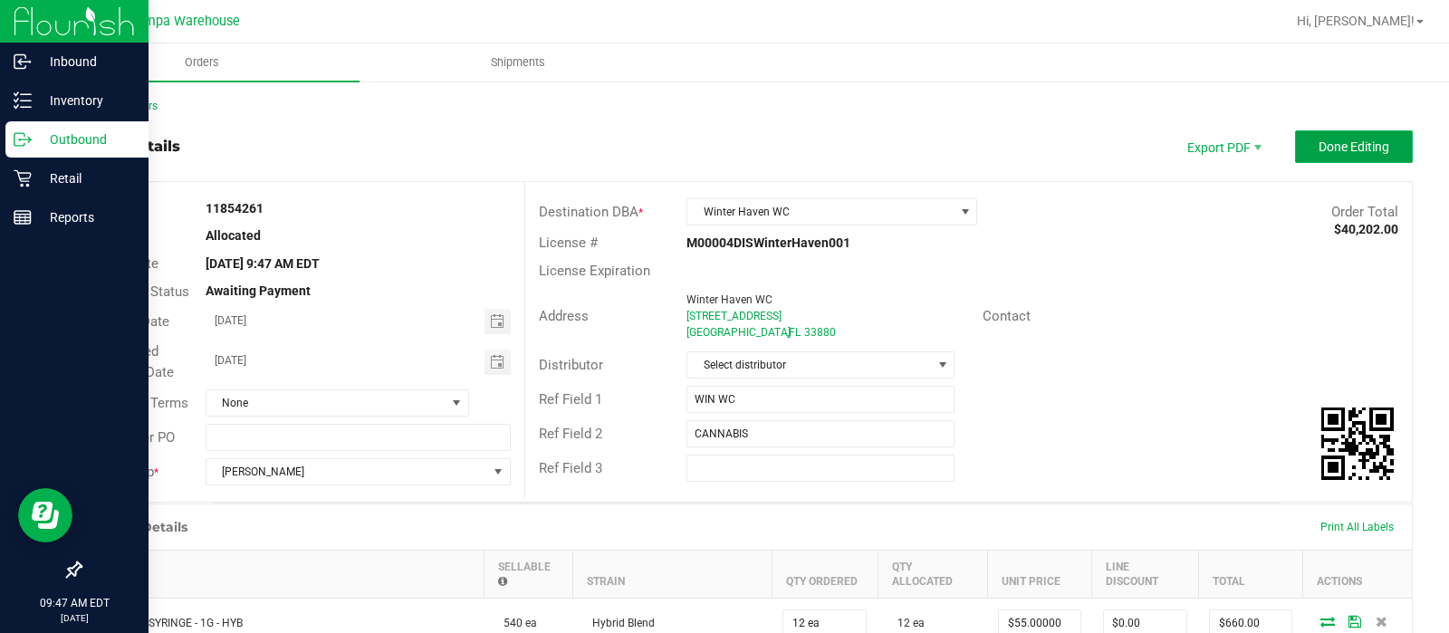
click at [1324, 133] on button "Done Editing" at bounding box center [1354, 146] width 118 height 33
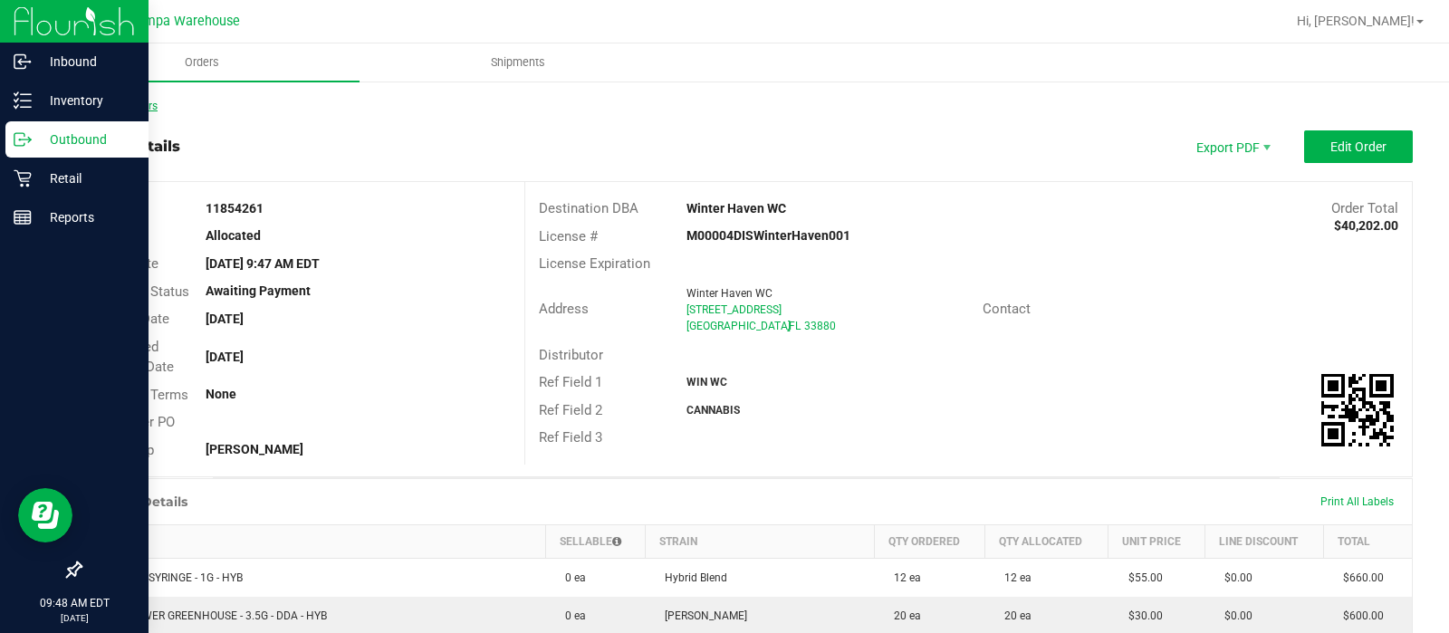
click at [136, 100] on link "Back to Orders" at bounding box center [119, 106] width 78 height 13
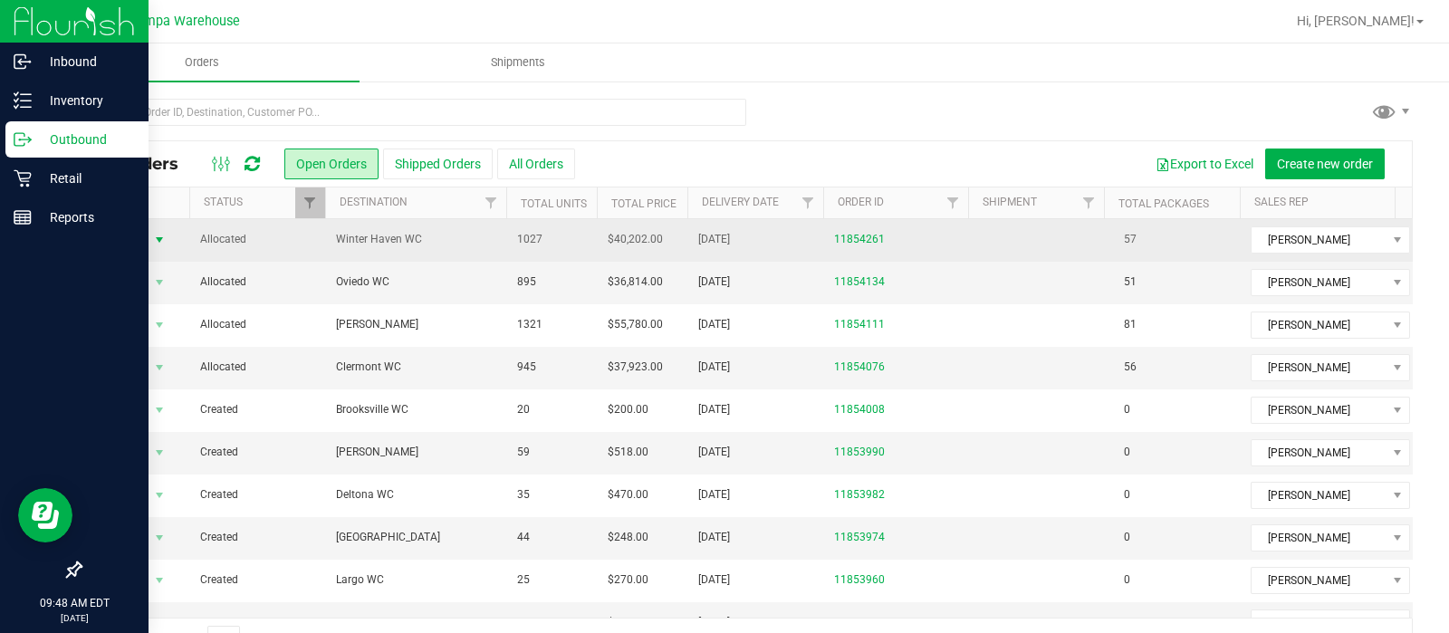
click at [130, 239] on span "Action" at bounding box center [123, 239] width 49 height 25
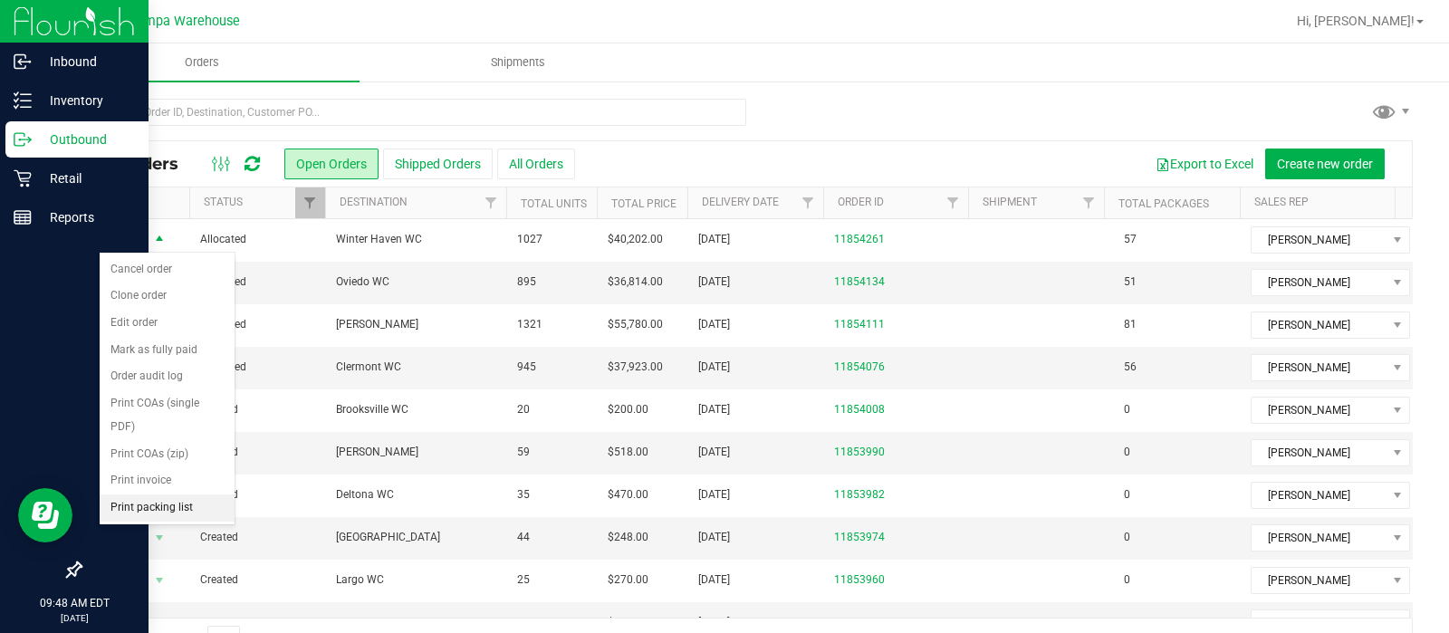
click at [138, 497] on li "Print packing list" at bounding box center [167, 508] width 135 height 27
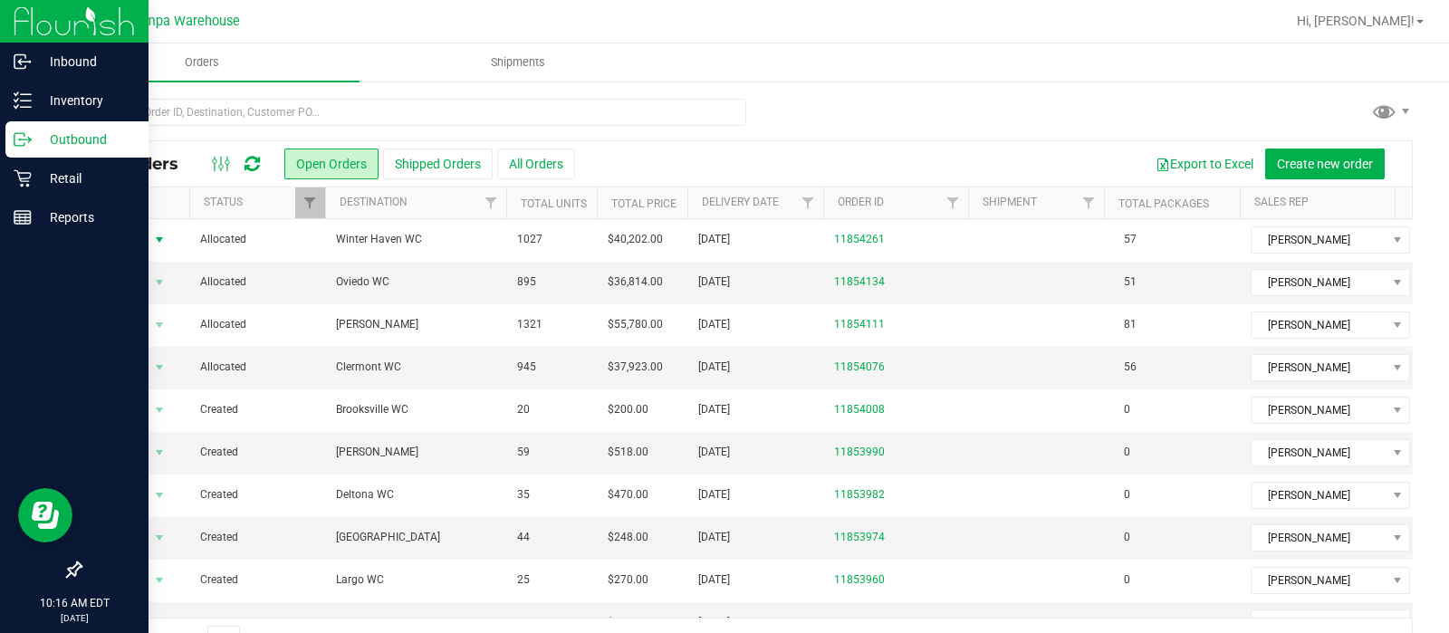
click at [249, 157] on icon at bounding box center [252, 164] width 15 height 18
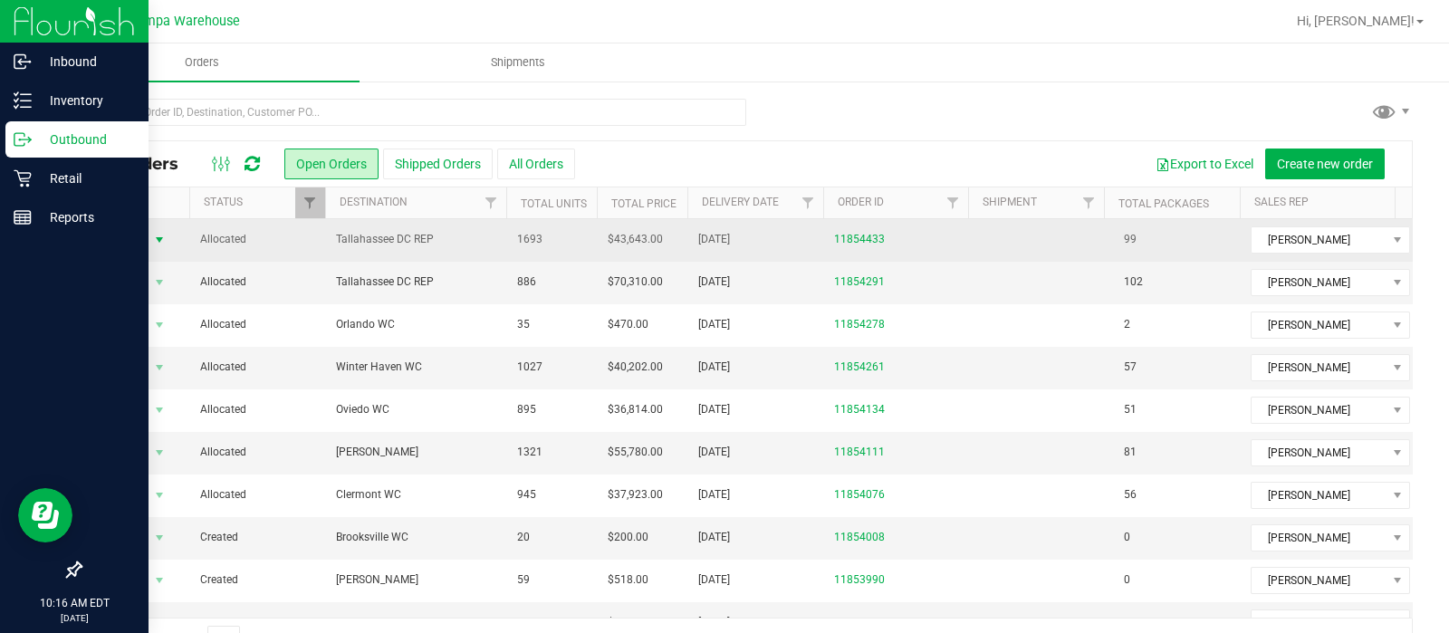
click at [136, 230] on span "Action" at bounding box center [123, 239] width 49 height 25
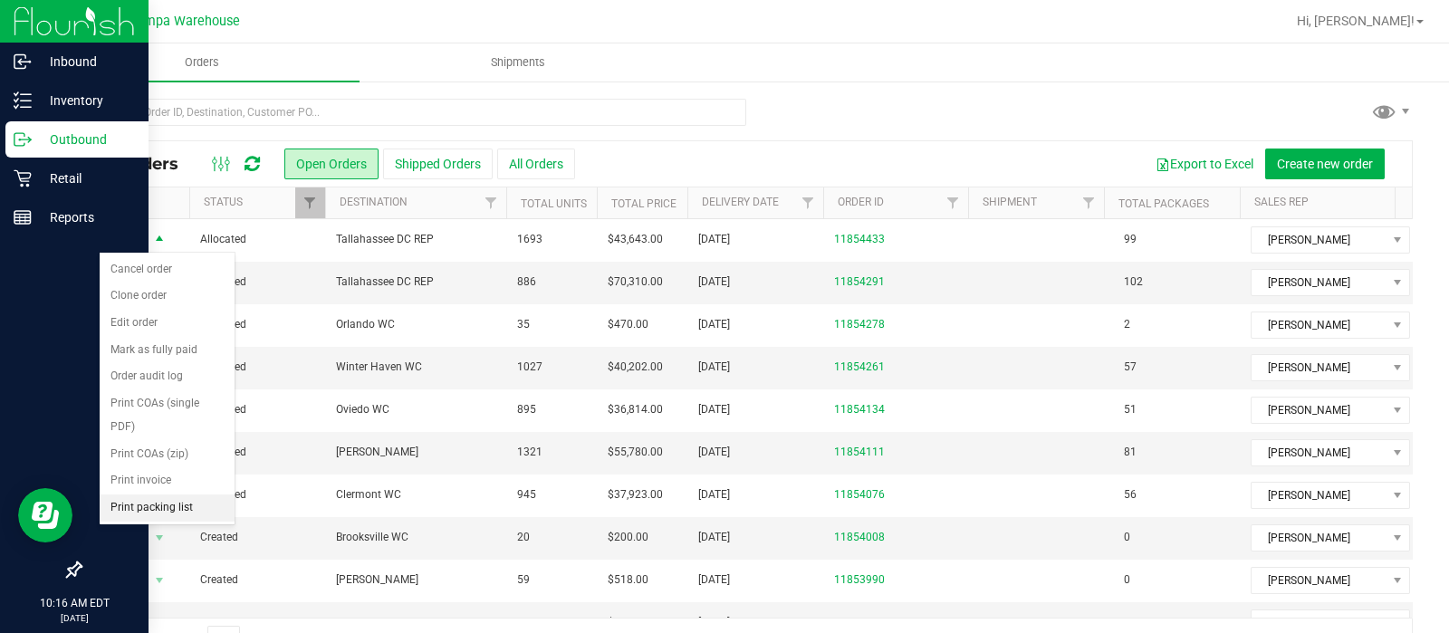
click at [161, 505] on li "Print packing list" at bounding box center [167, 508] width 135 height 27
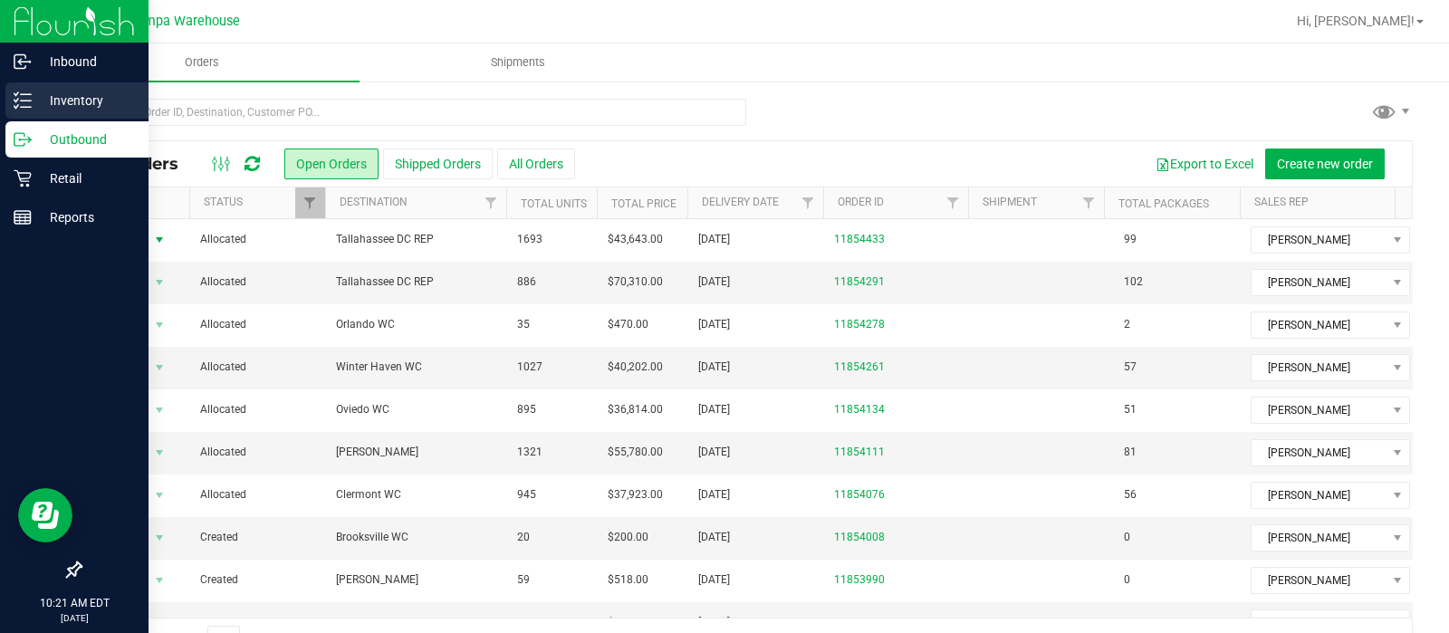
click at [32, 106] on p "Inventory" at bounding box center [86, 101] width 109 height 22
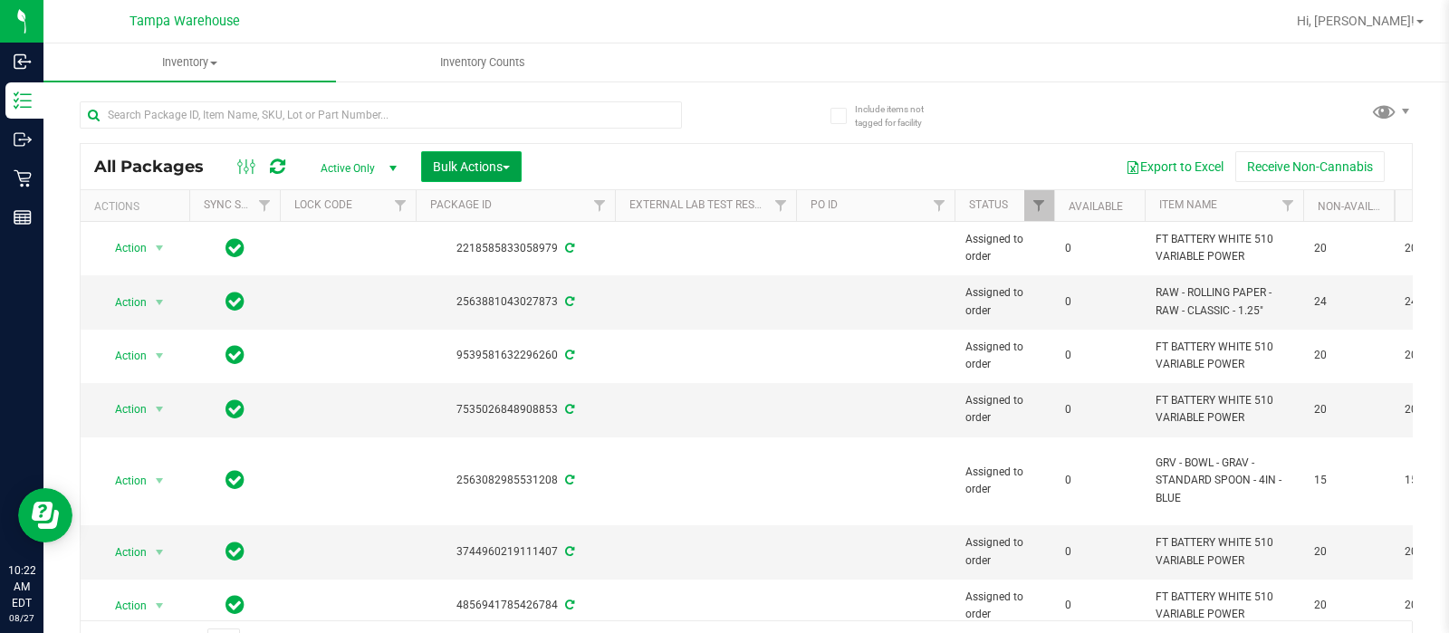
click at [439, 168] on span "Bulk Actions" at bounding box center [471, 166] width 77 height 14
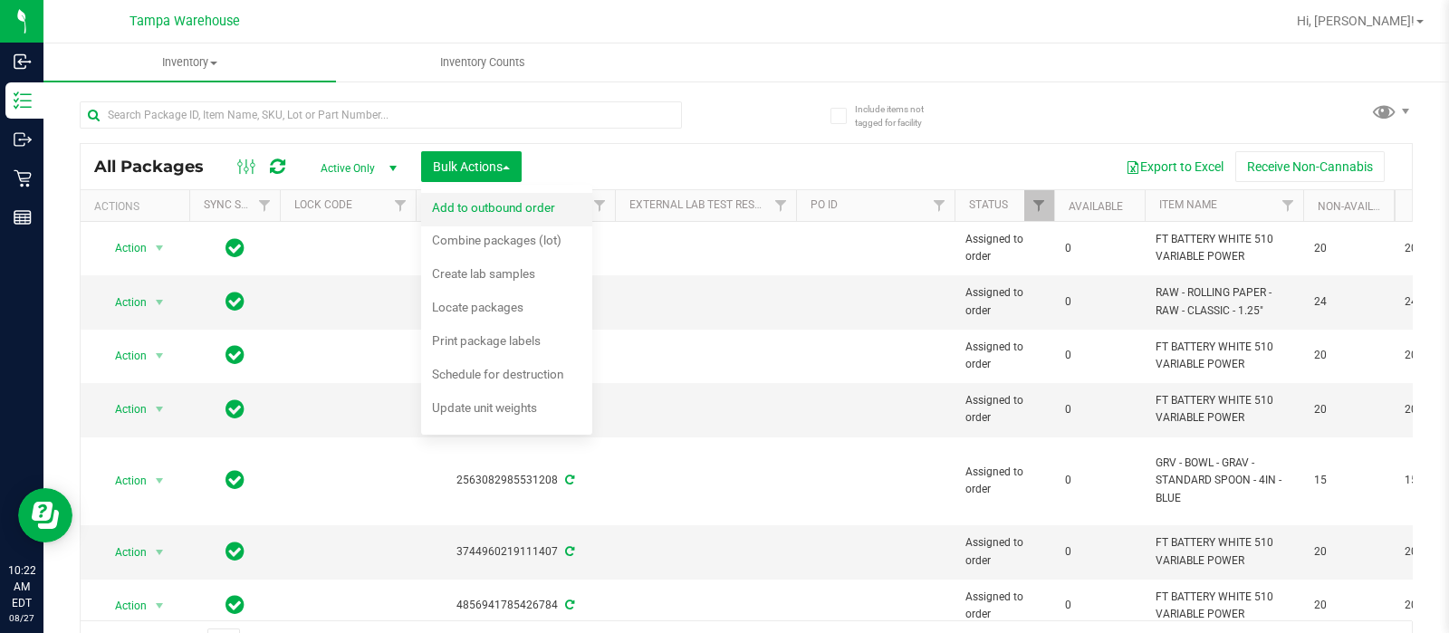
click at [462, 216] on div "Add to outbound order" at bounding box center [506, 210] width 148 height 29
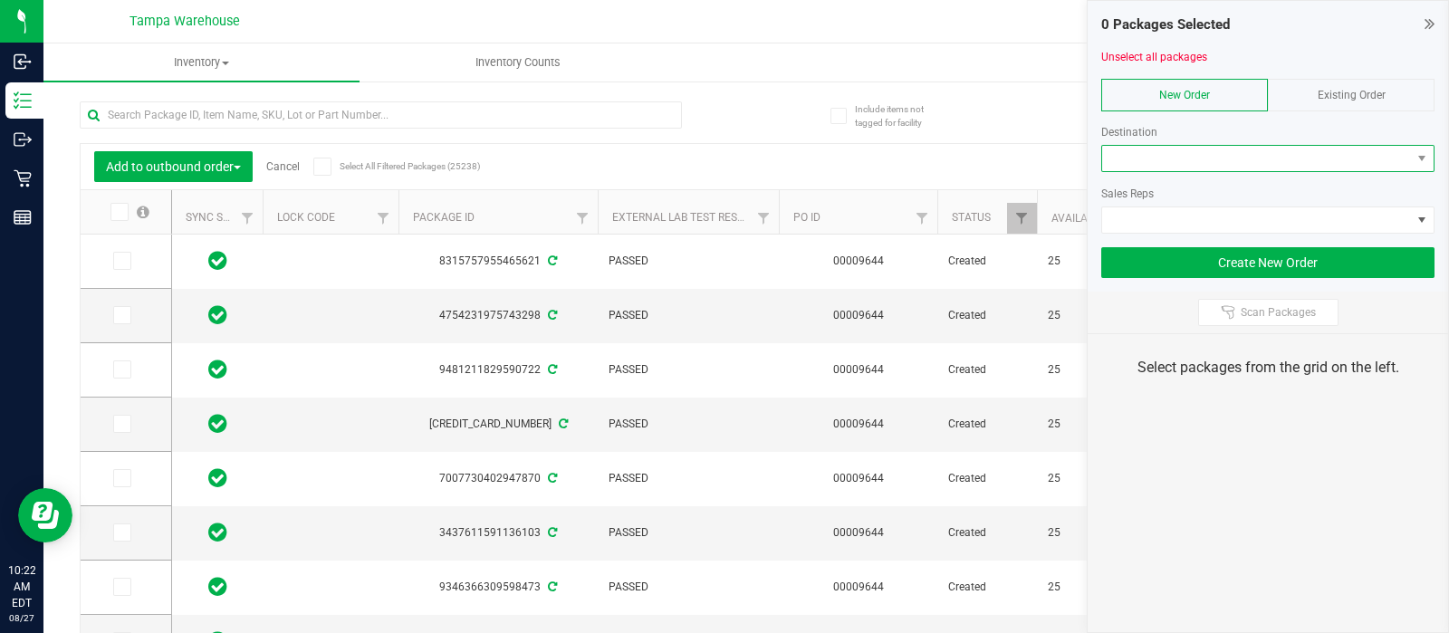
click at [1273, 152] on span at bounding box center [1256, 158] width 309 height 25
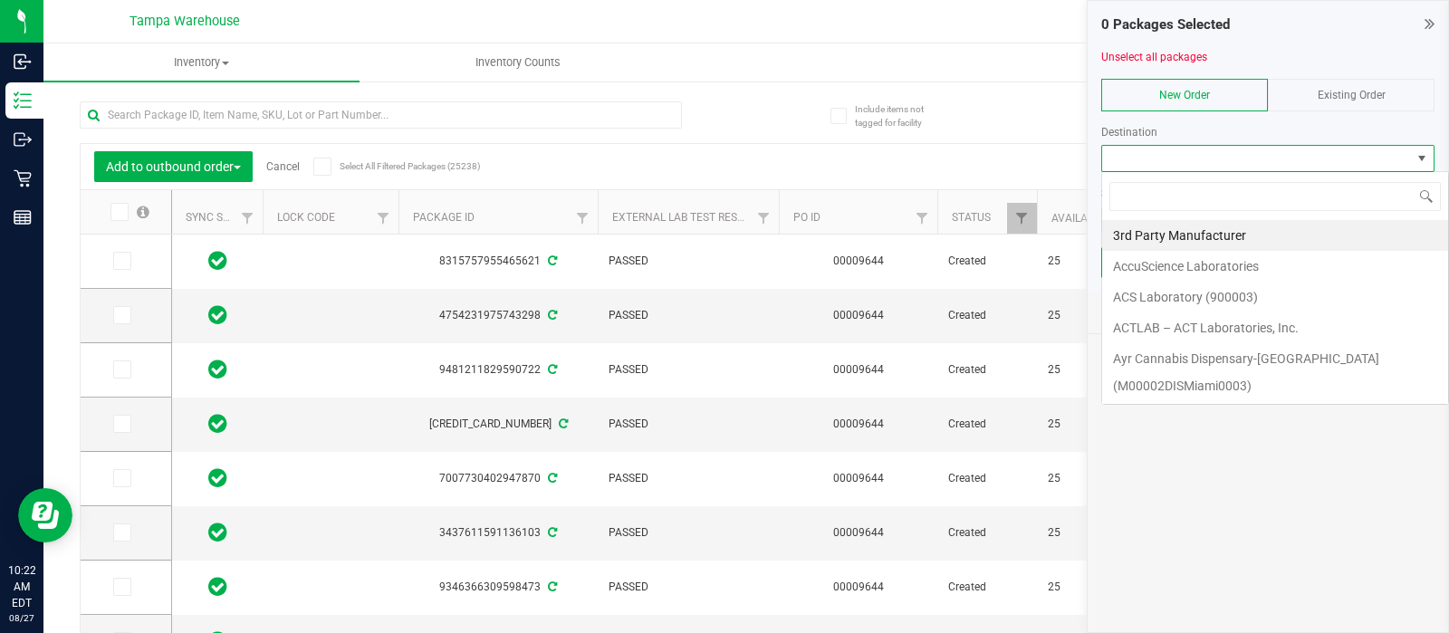
scroll to position [26, 333]
type input "del"
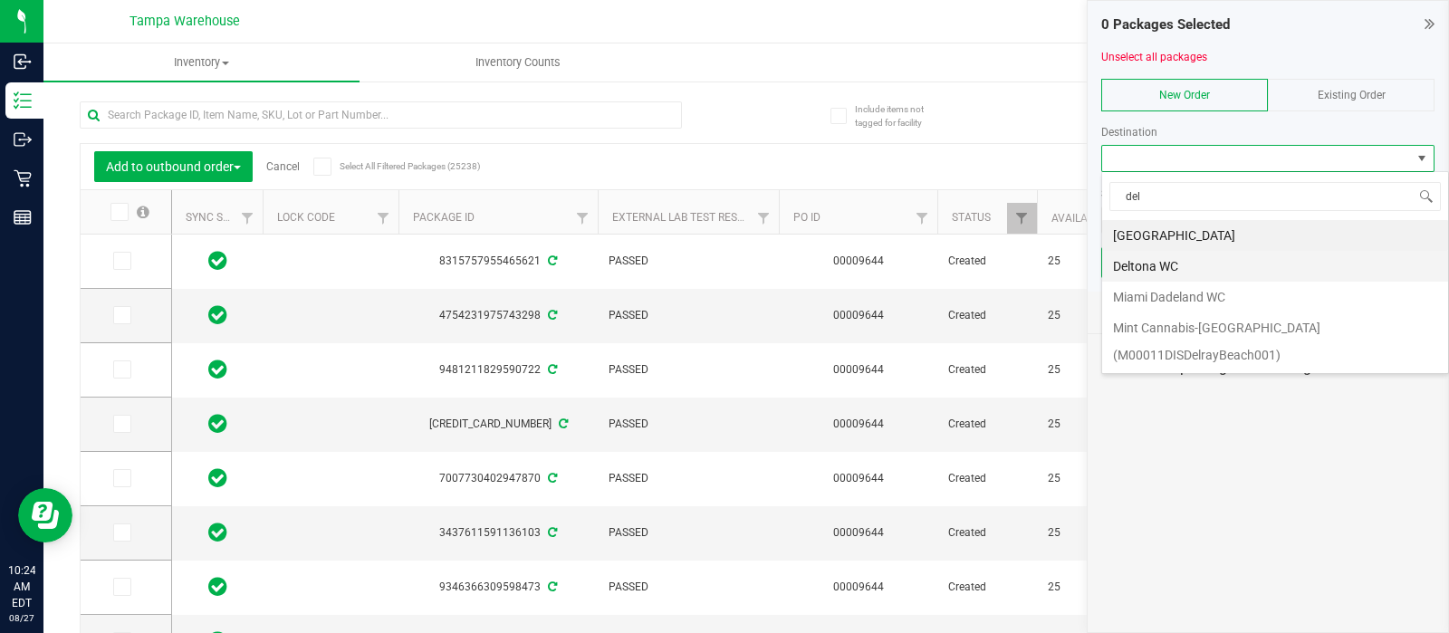
click at [1140, 260] on li "Deltona WC" at bounding box center [1275, 266] width 346 height 31
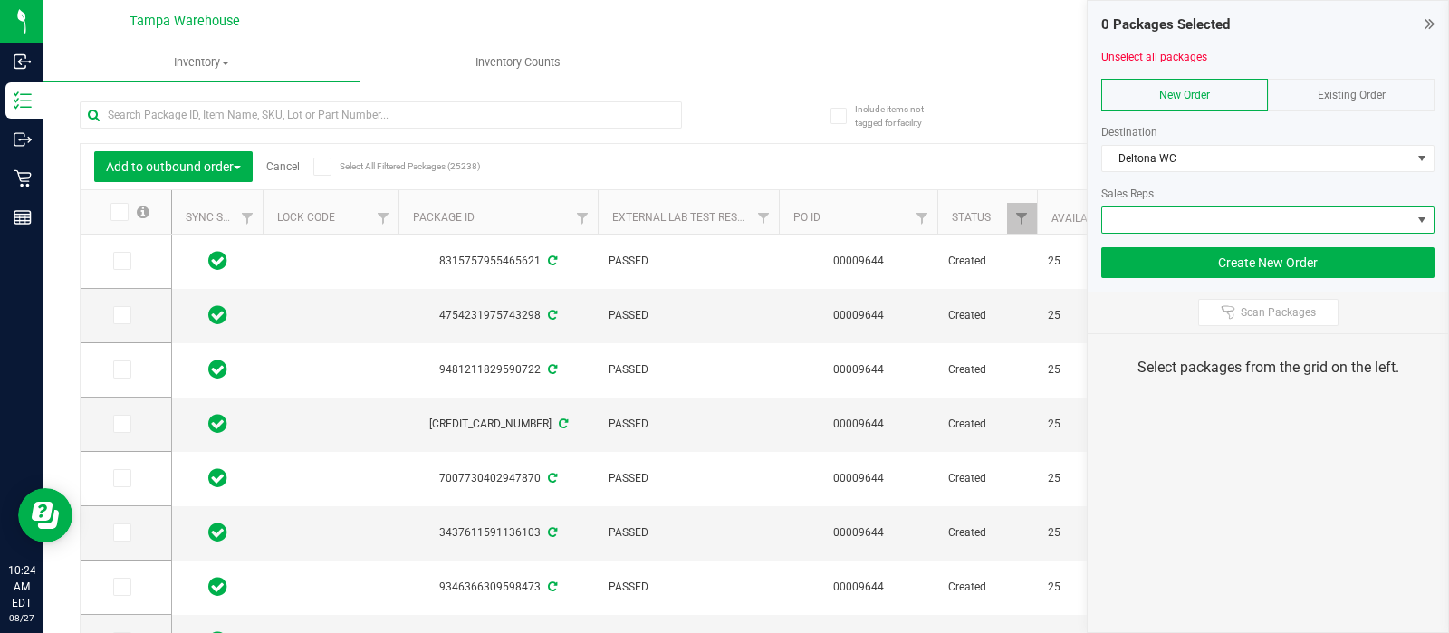
click at [1105, 219] on span at bounding box center [1256, 219] width 309 height 25
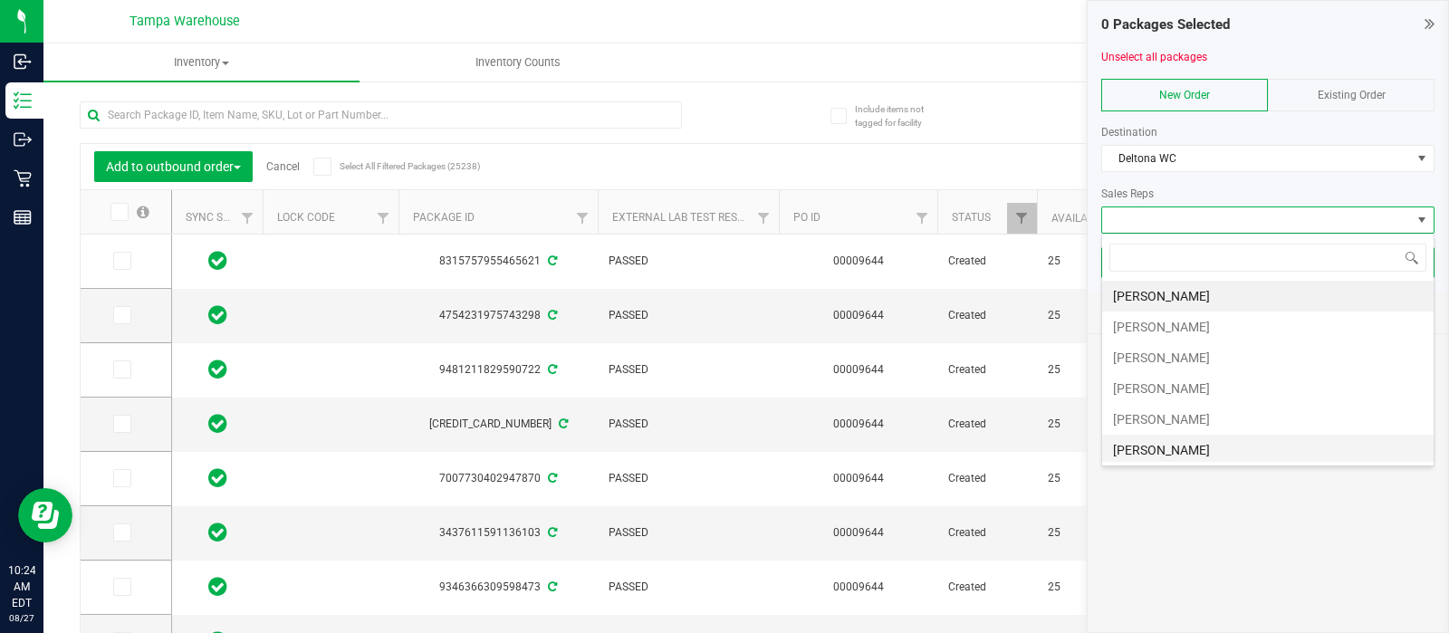
click at [1157, 446] on li "[PERSON_NAME]" at bounding box center [1268, 450] width 332 height 31
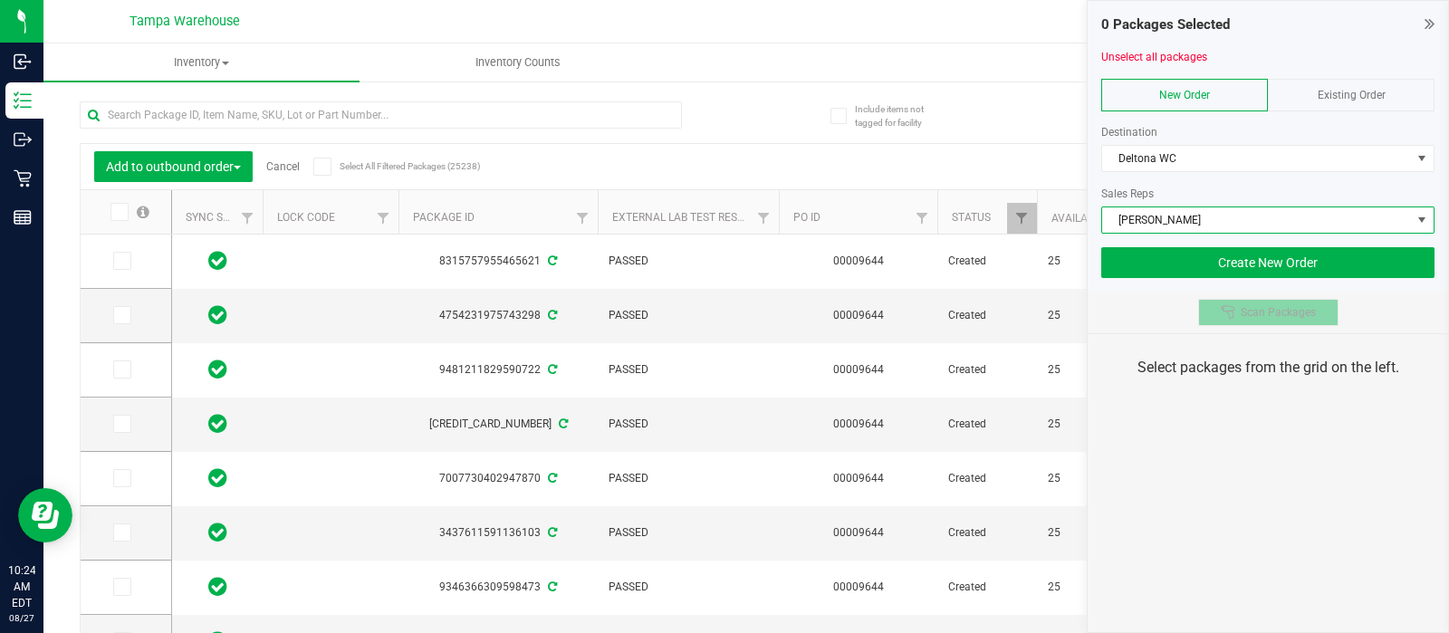
click at [1264, 319] on button "Scan Packages" at bounding box center [1268, 312] width 140 height 27
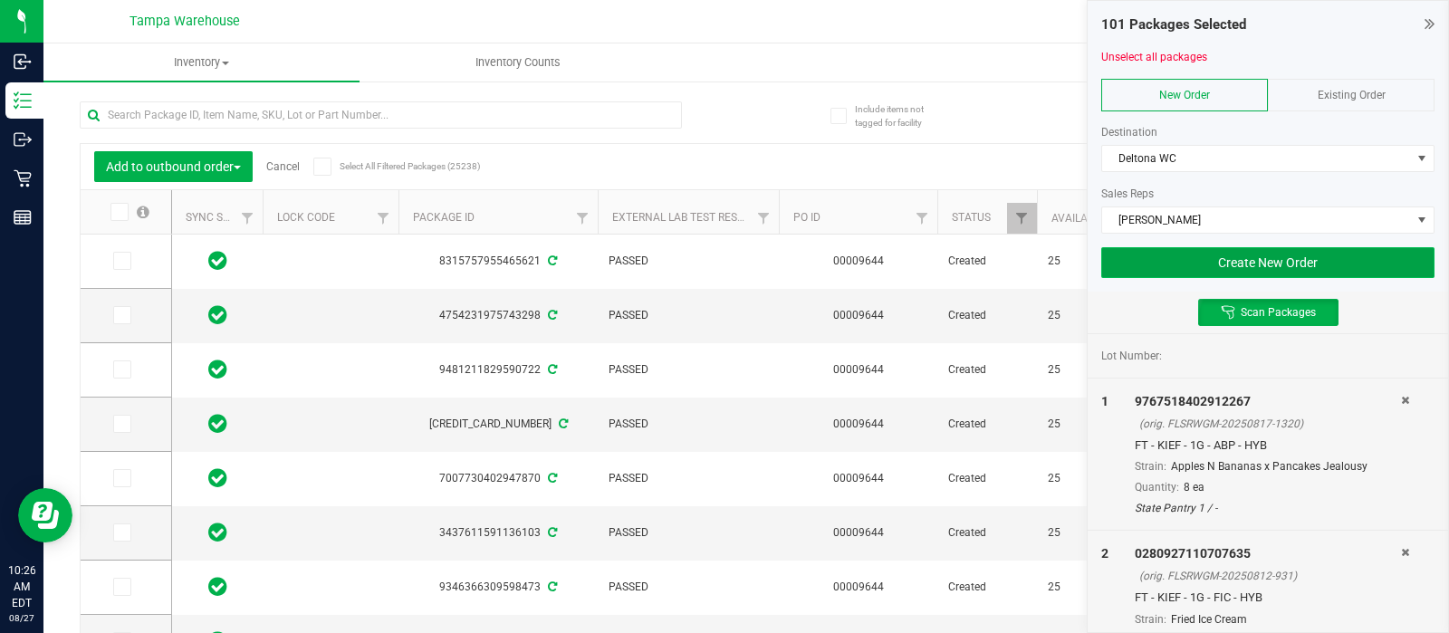
click at [1203, 254] on button "Create New Order" at bounding box center [1267, 262] width 333 height 31
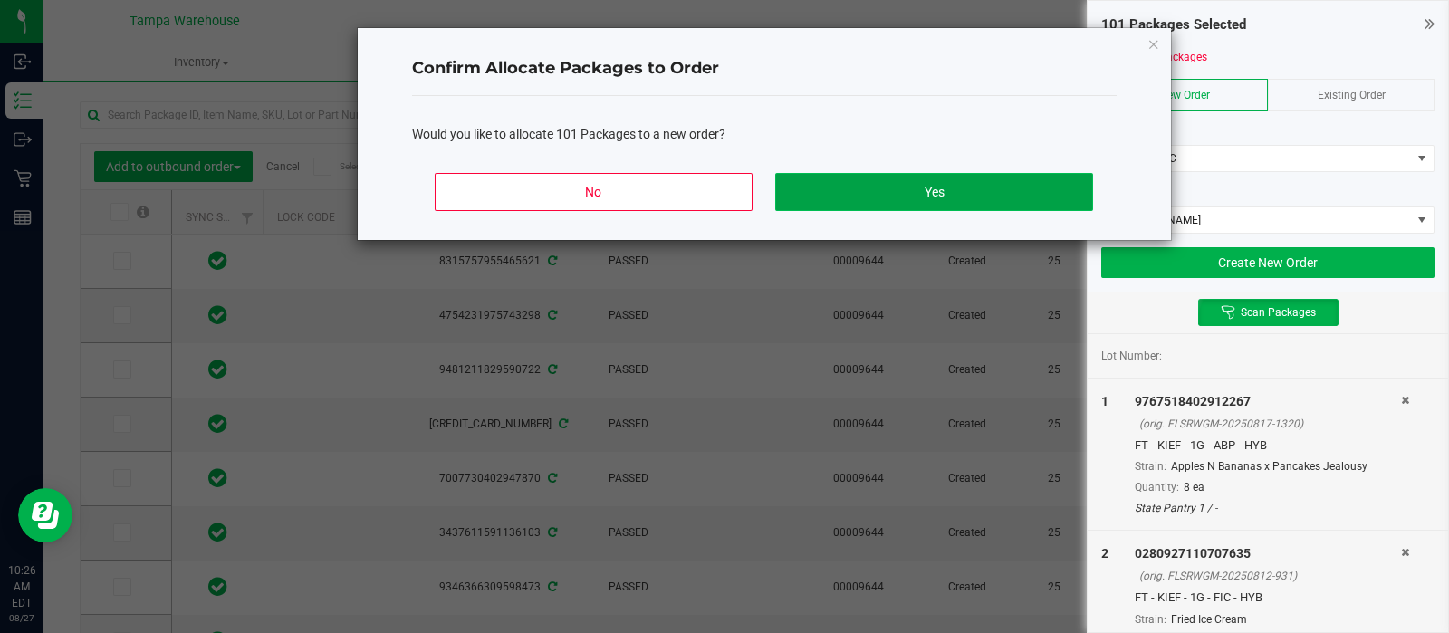
click at [1037, 183] on button "Yes" at bounding box center [933, 192] width 317 height 38
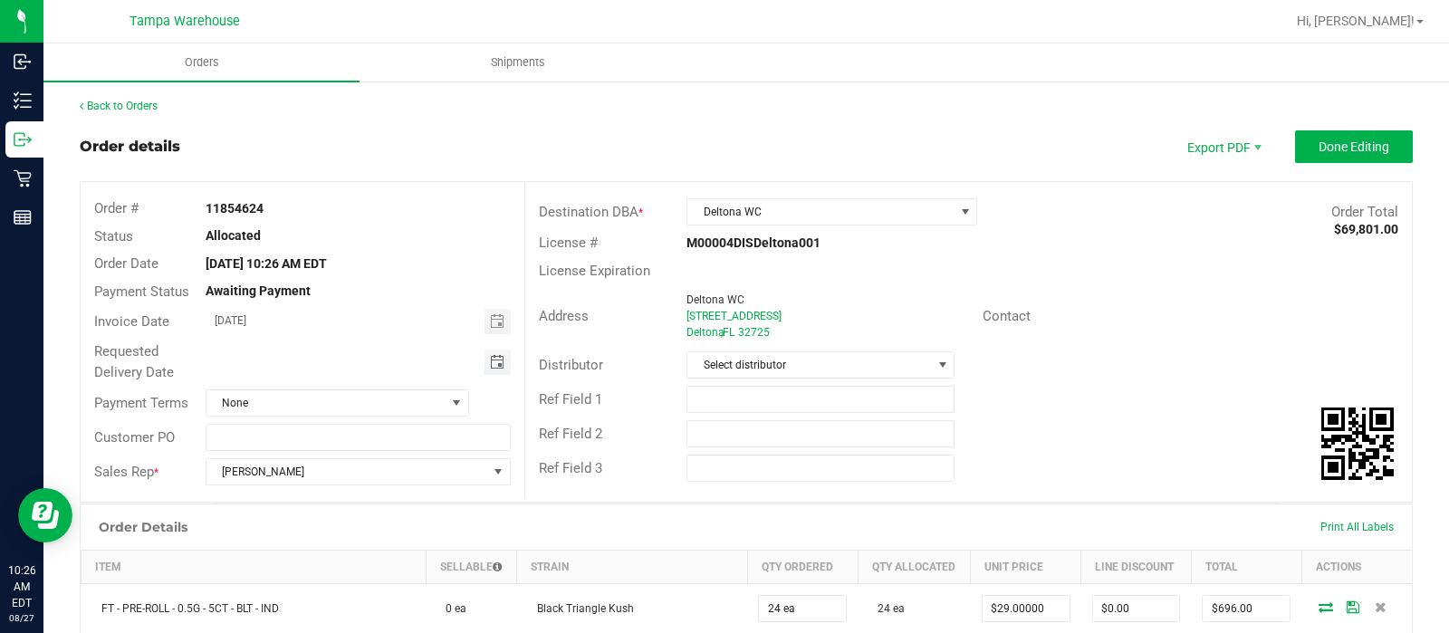
click at [490, 355] on span "Toggle calendar" at bounding box center [497, 362] width 14 height 14
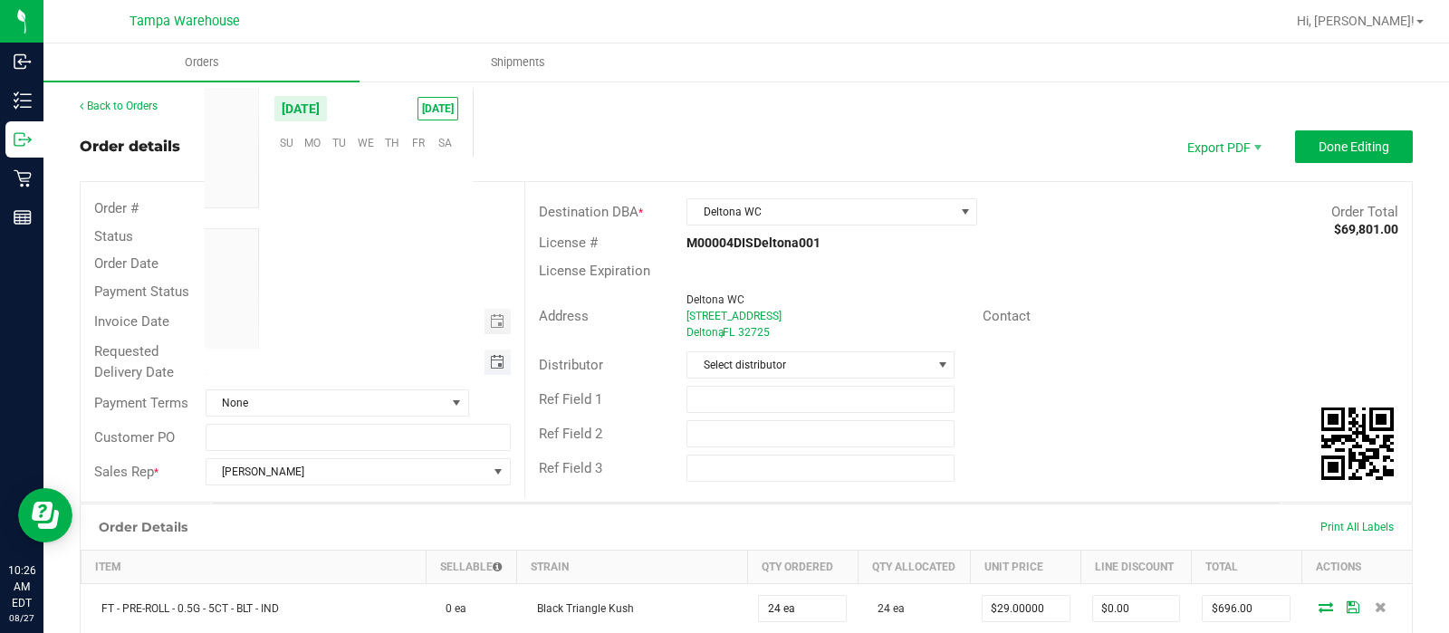
scroll to position [293559, 0]
click at [399, 283] on span "28" at bounding box center [392, 283] width 26 height 28
type input "[DATE]"
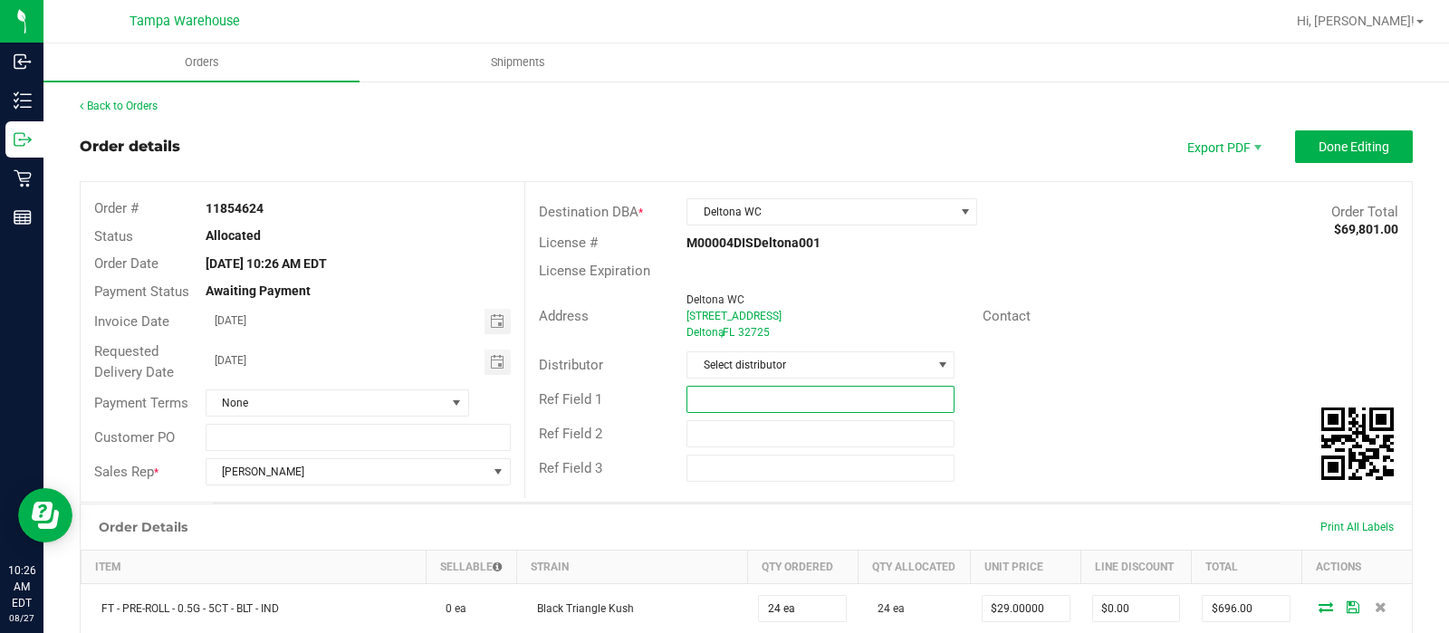
click at [851, 405] on input "text" at bounding box center [821, 399] width 268 height 27
type input "DLT WC"
click at [772, 442] on input "text" at bounding box center [821, 433] width 268 height 27
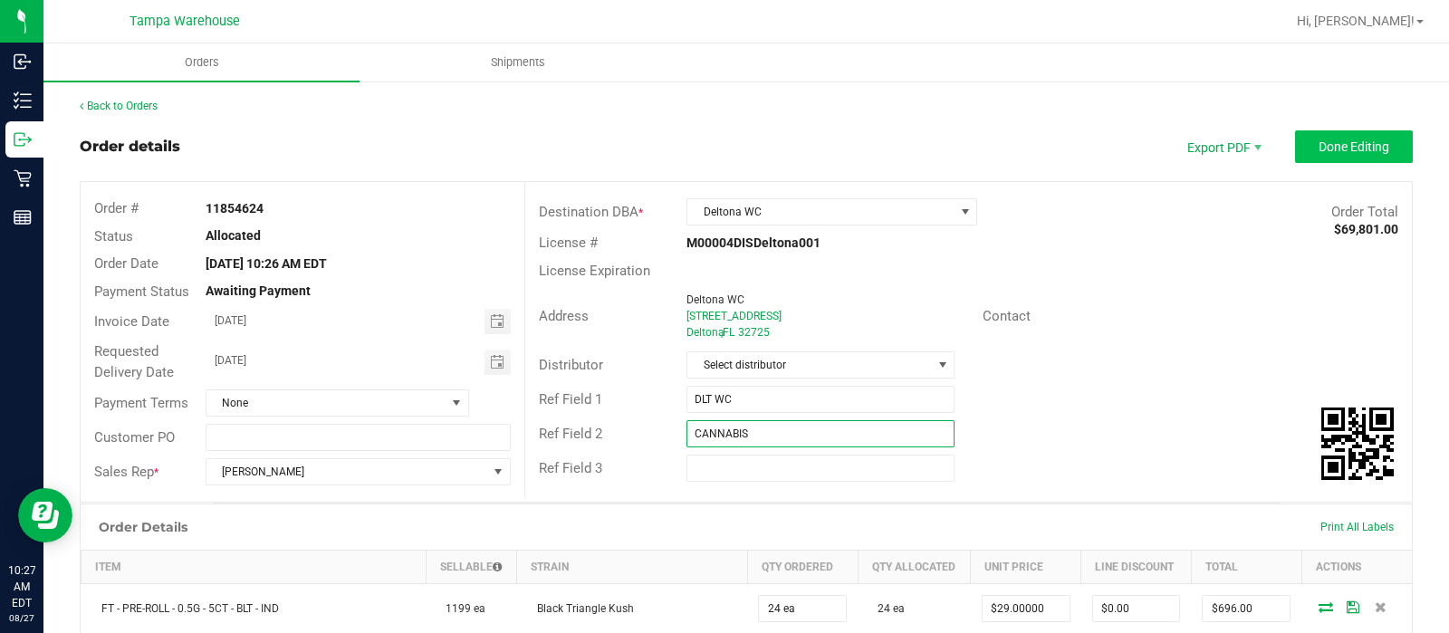
type input "CANNABIS"
click at [1319, 153] on span "Done Editing" at bounding box center [1354, 146] width 71 height 14
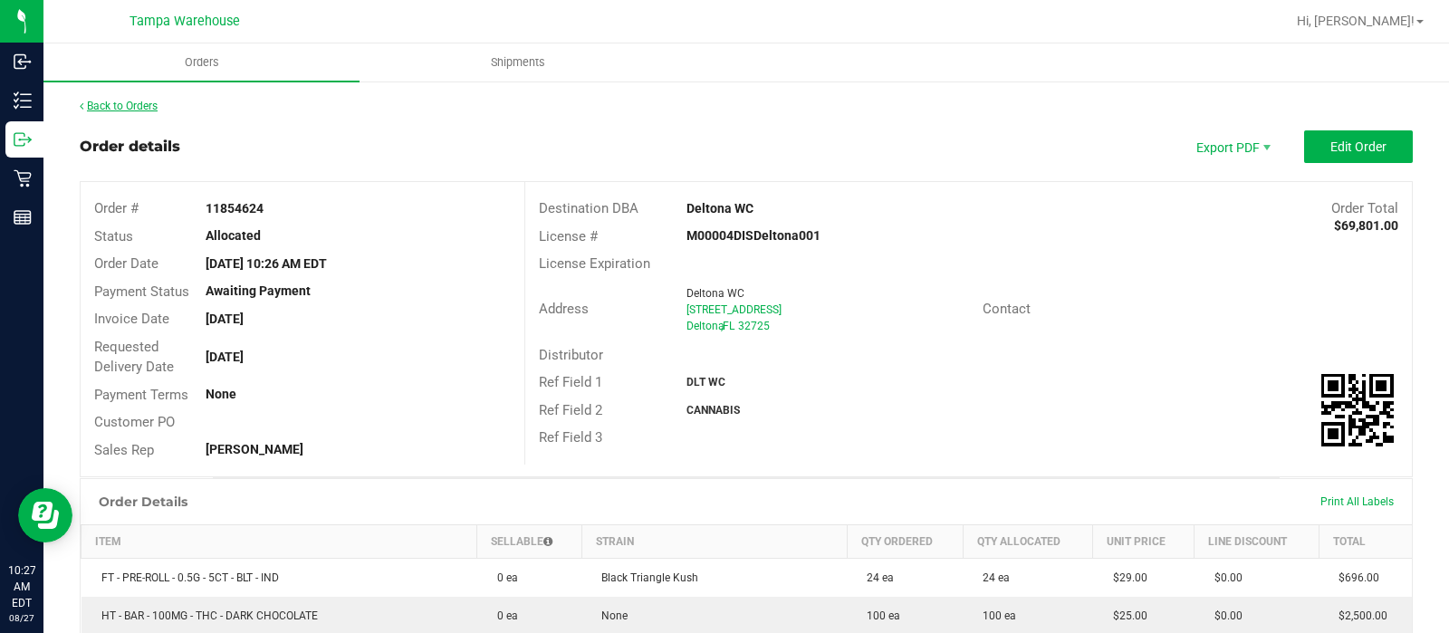
click at [147, 101] on link "Back to Orders" at bounding box center [119, 106] width 78 height 13
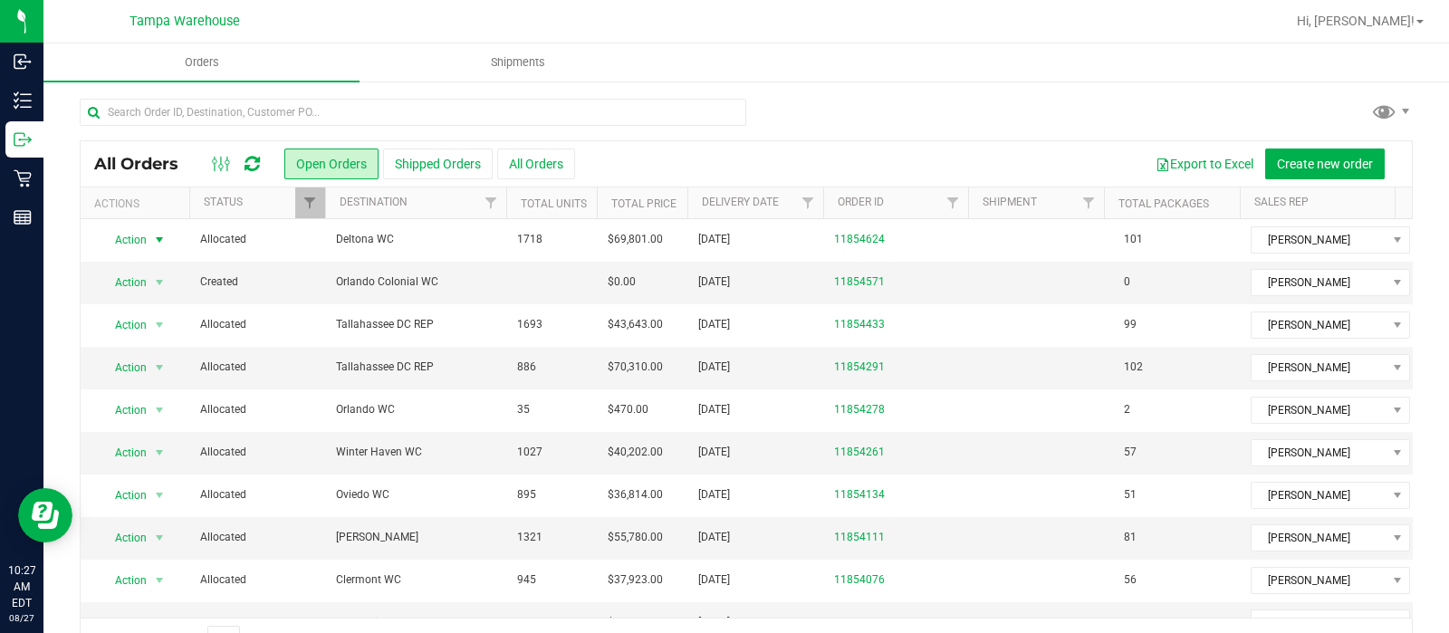
click at [124, 245] on span "Action" at bounding box center [123, 239] width 49 height 25
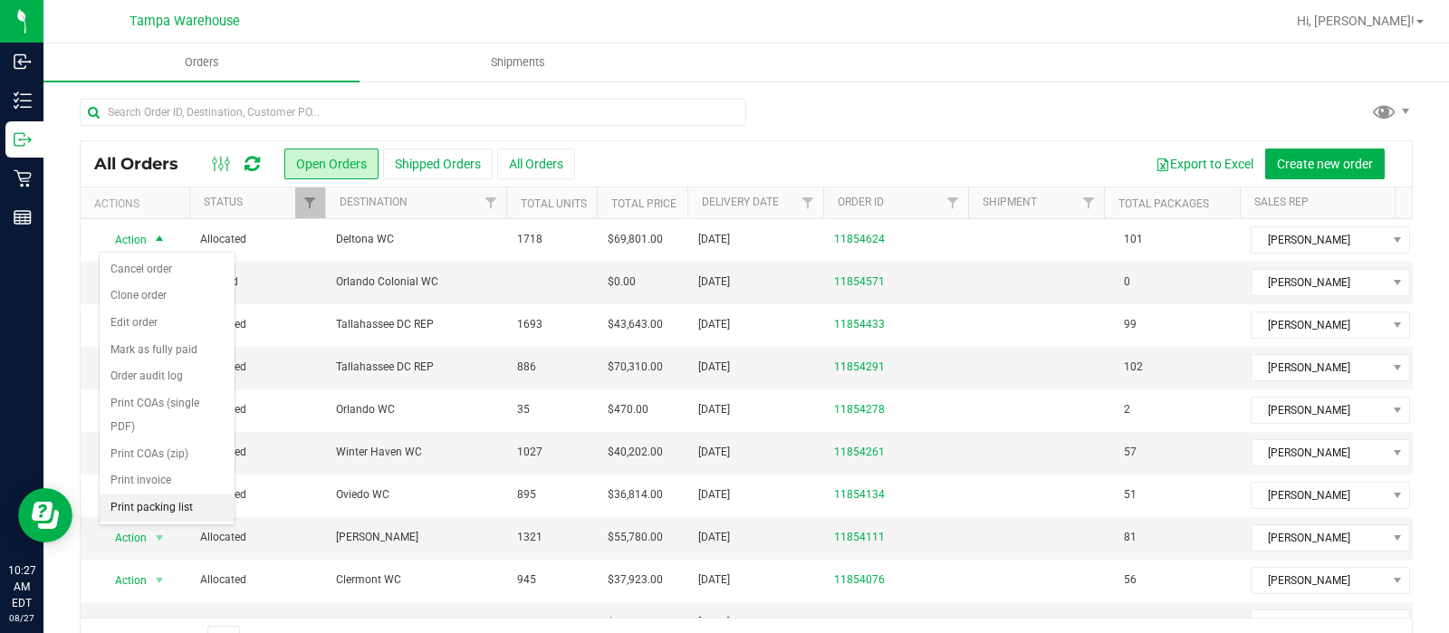
click at [132, 507] on li "Print packing list" at bounding box center [167, 508] width 135 height 27
